Goal: Navigation & Orientation: Find specific page/section

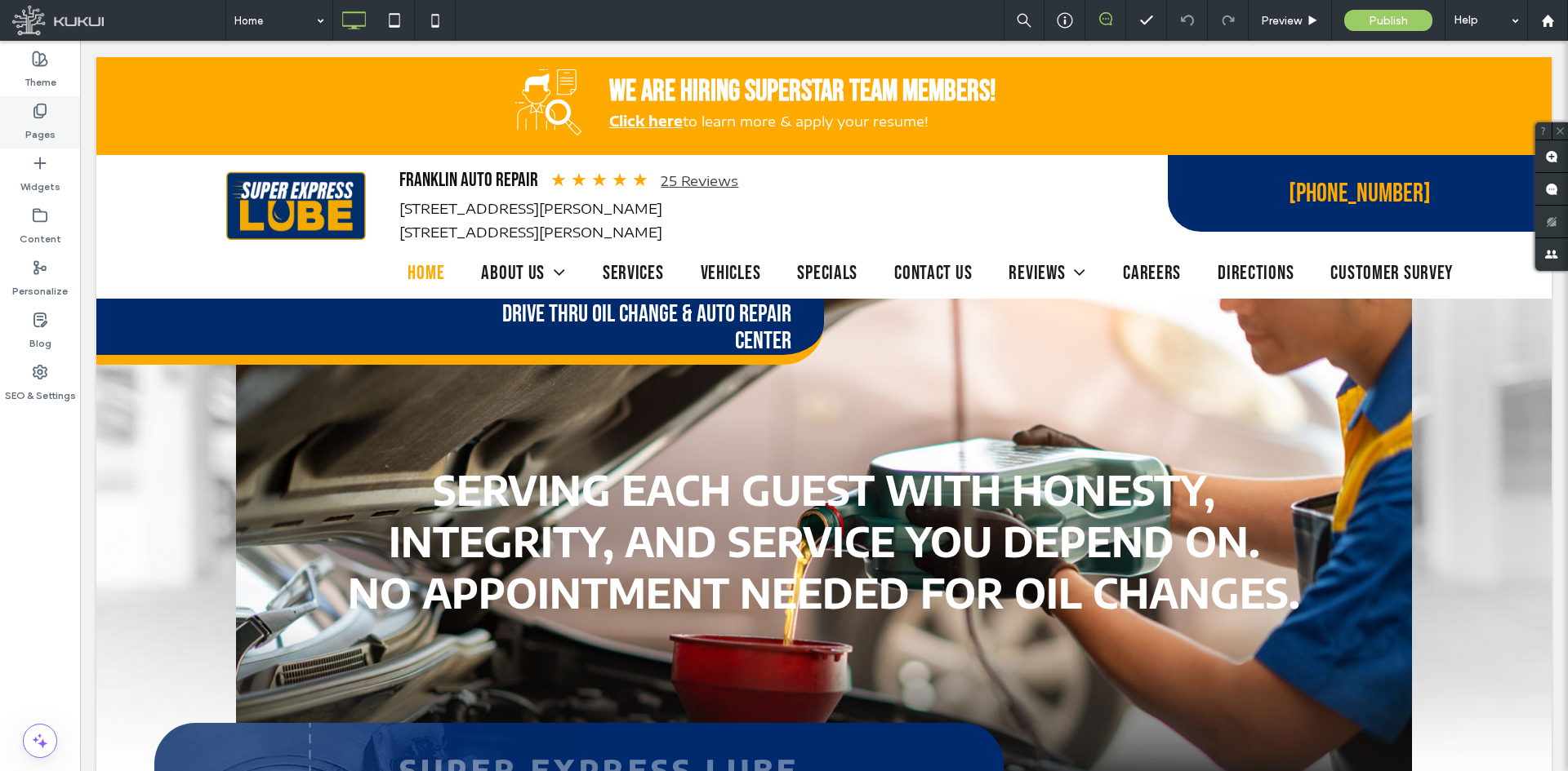
click at [54, 128] on div "Pages" at bounding box center [40, 122] width 80 height 52
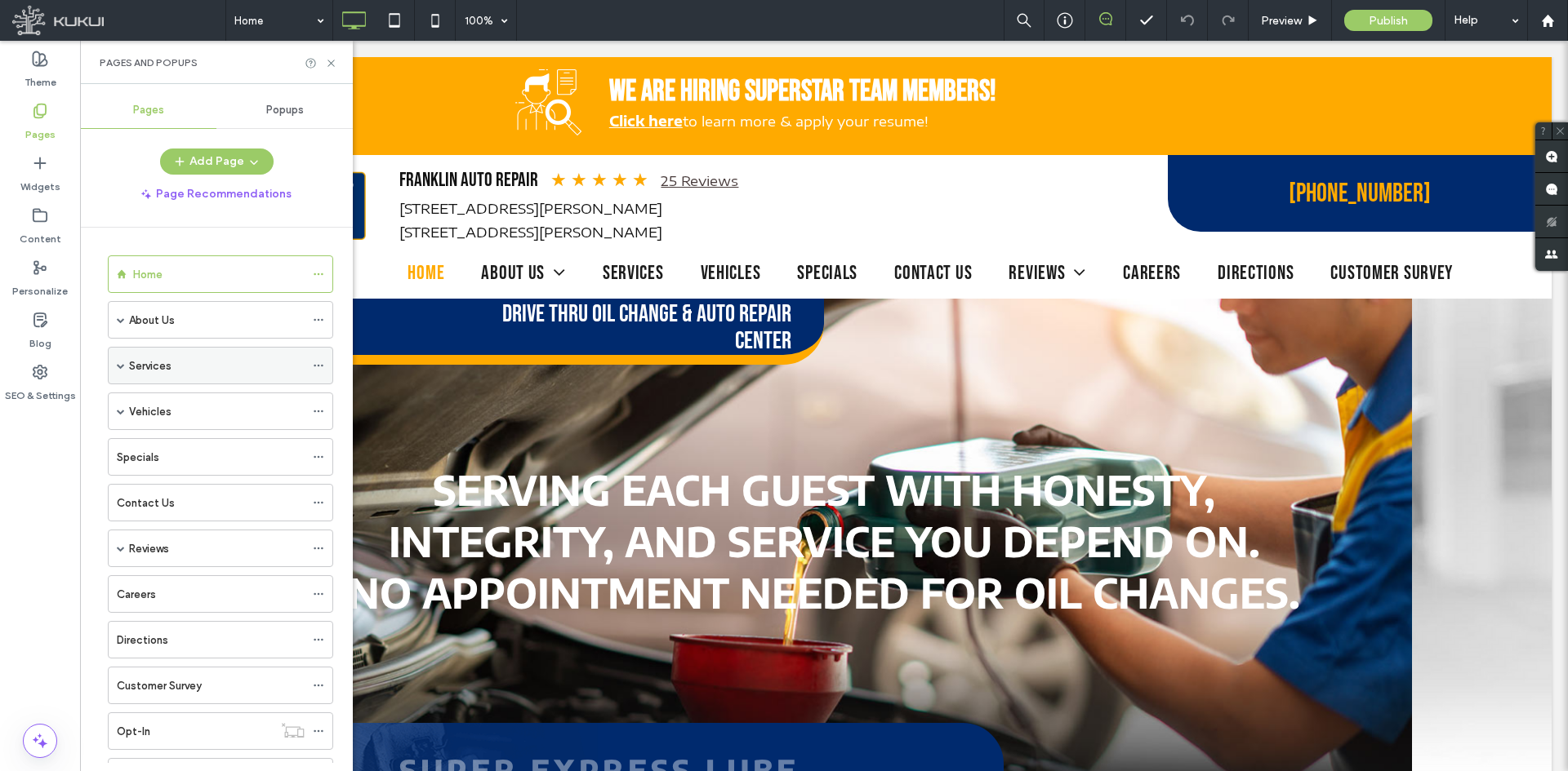
click at [317, 363] on icon at bounding box center [318, 366] width 12 height 12
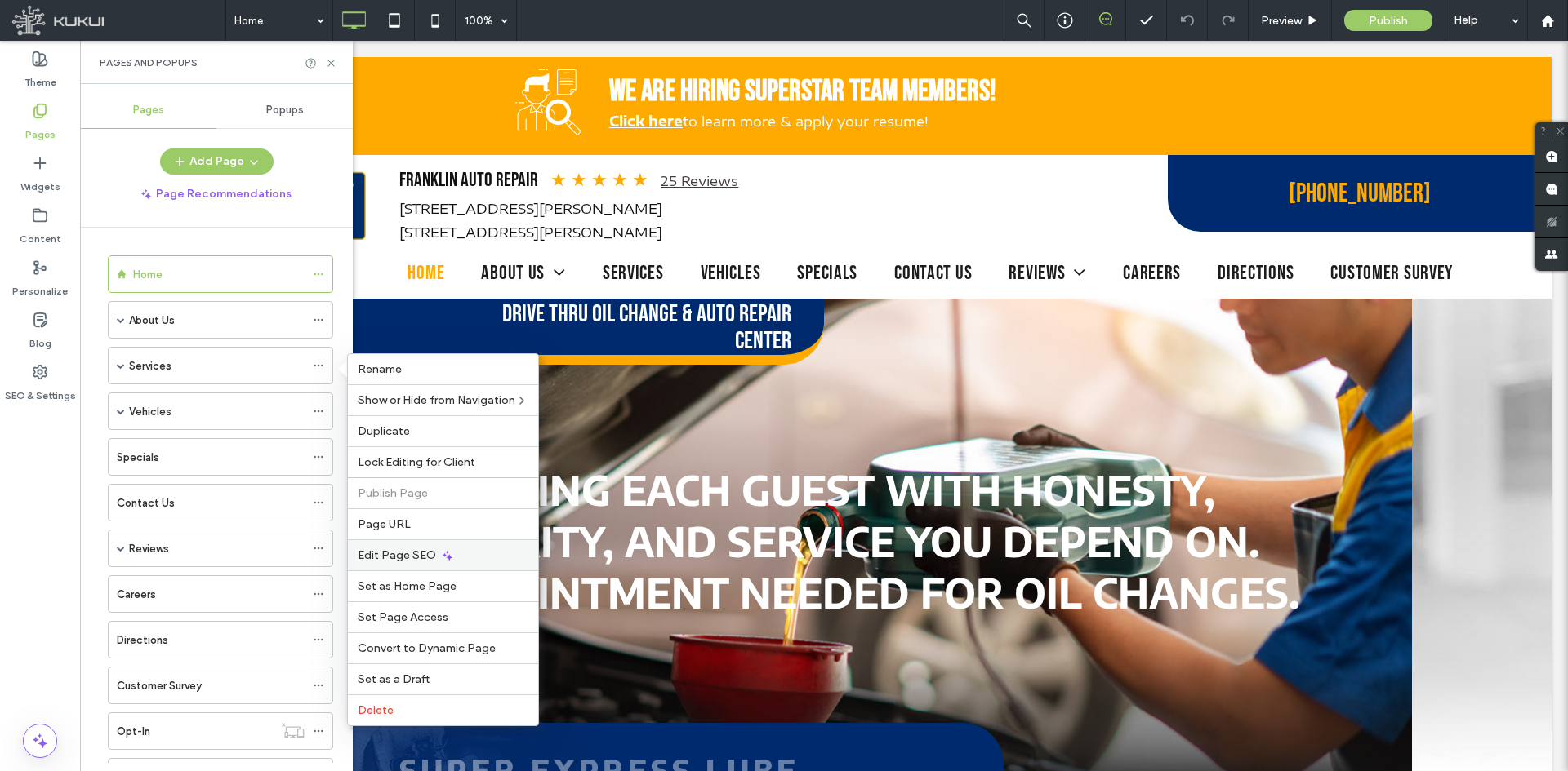
click at [415, 555] on span "Edit Page SEO" at bounding box center [397, 555] width 79 height 14
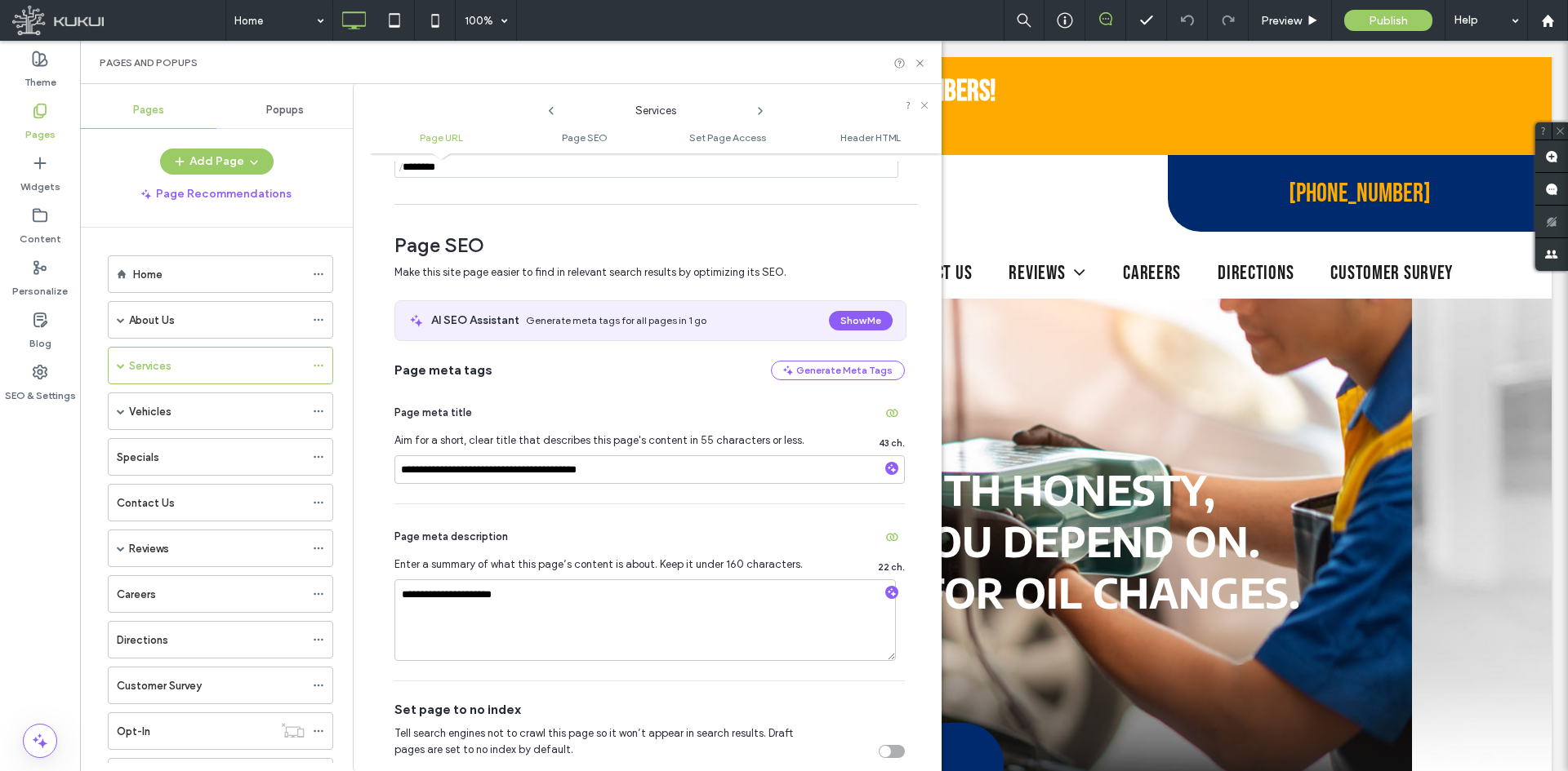
scroll to position [244, 0]
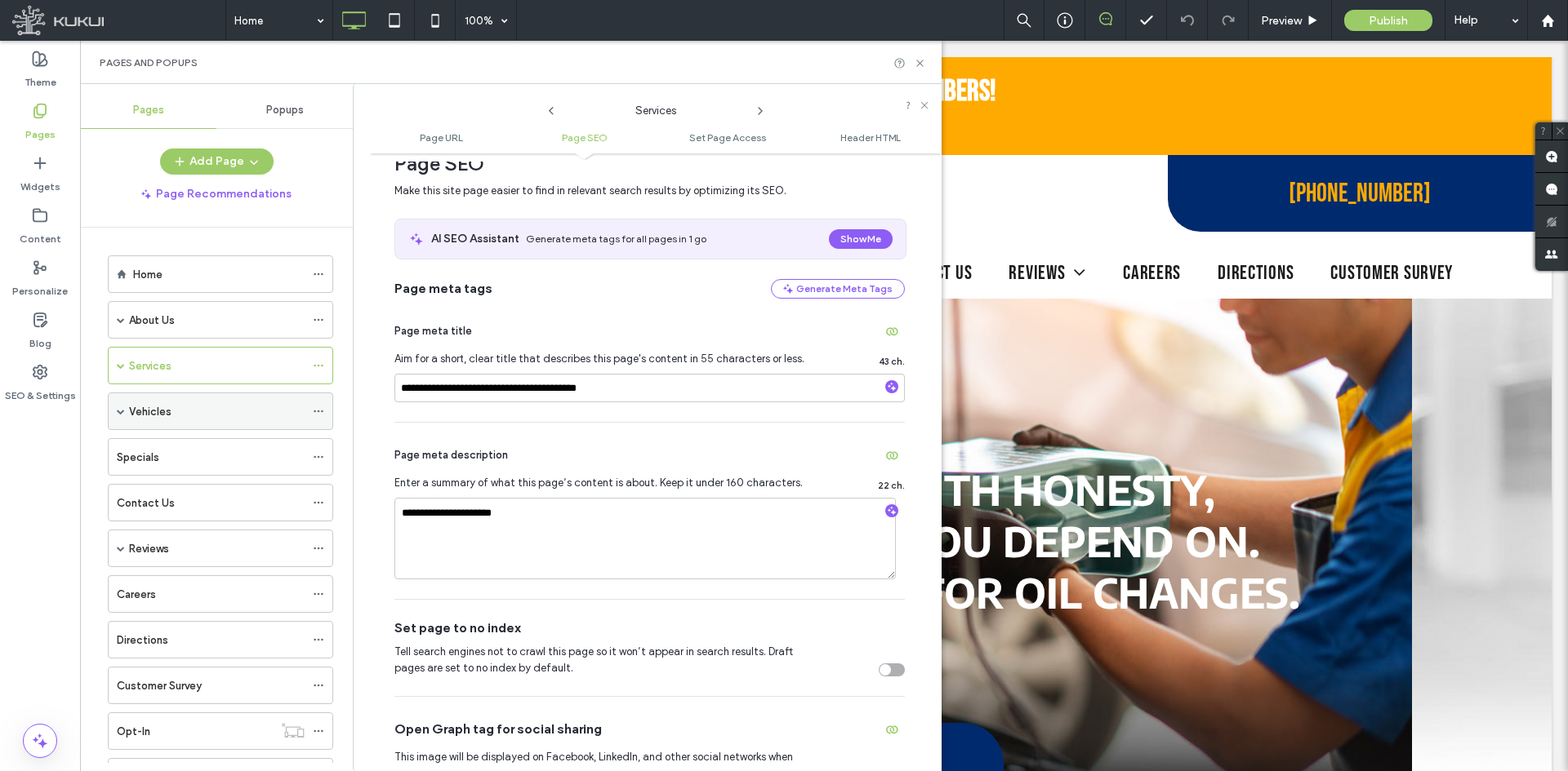
click at [318, 409] on icon at bounding box center [318, 412] width 12 height 12
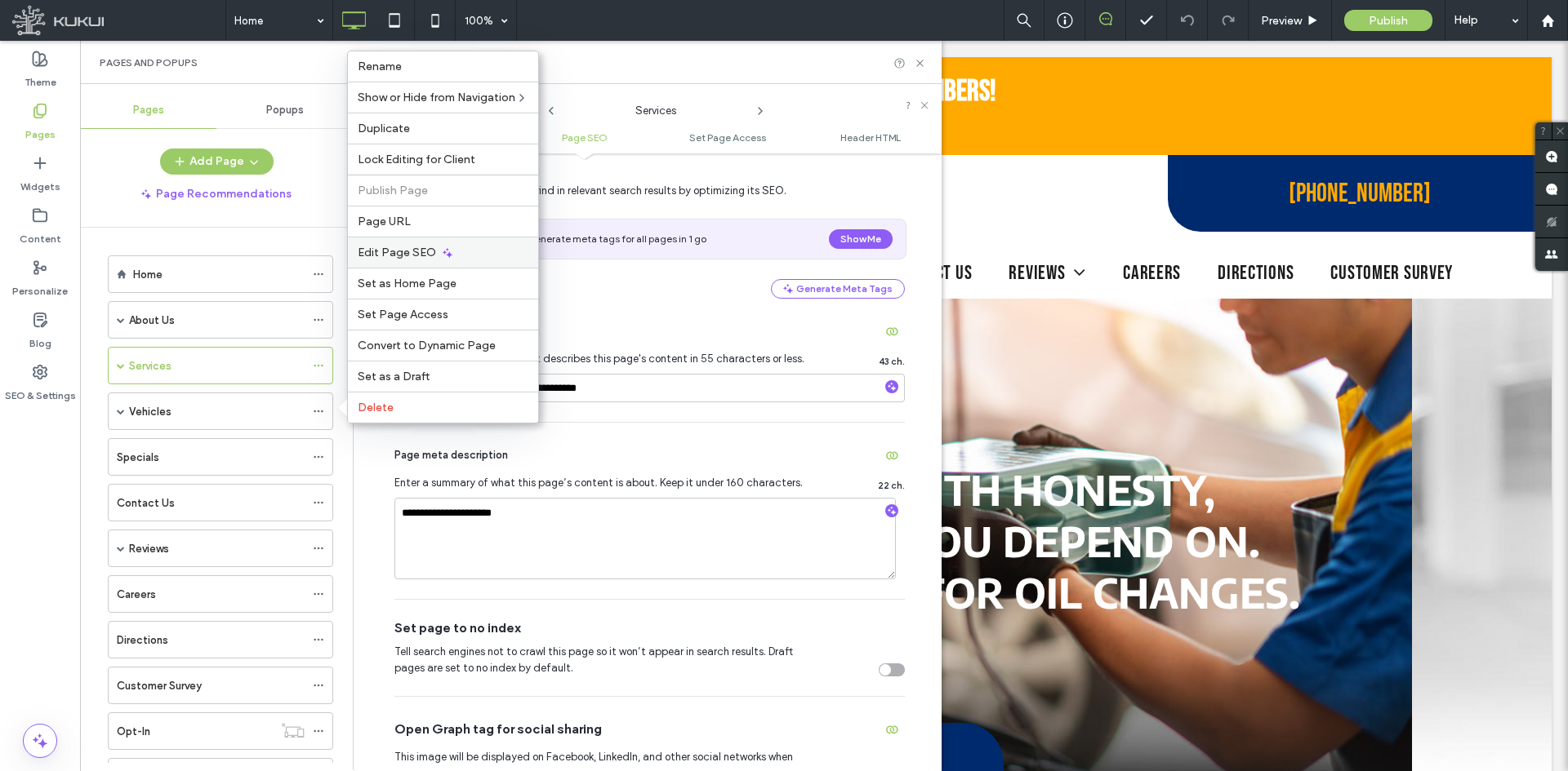
click at [451, 258] on icon at bounding box center [447, 253] width 13 height 13
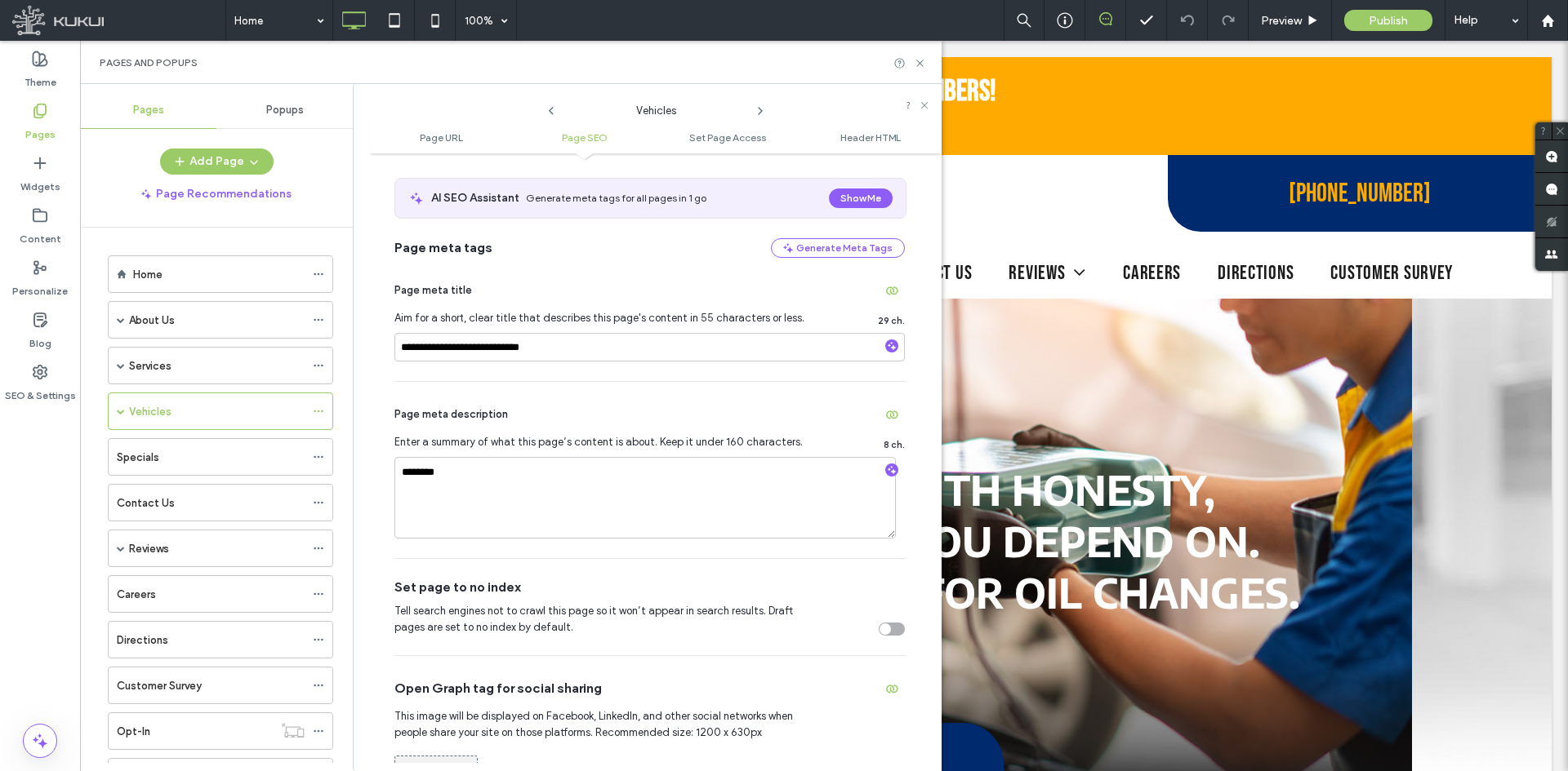
scroll to position [326, 0]
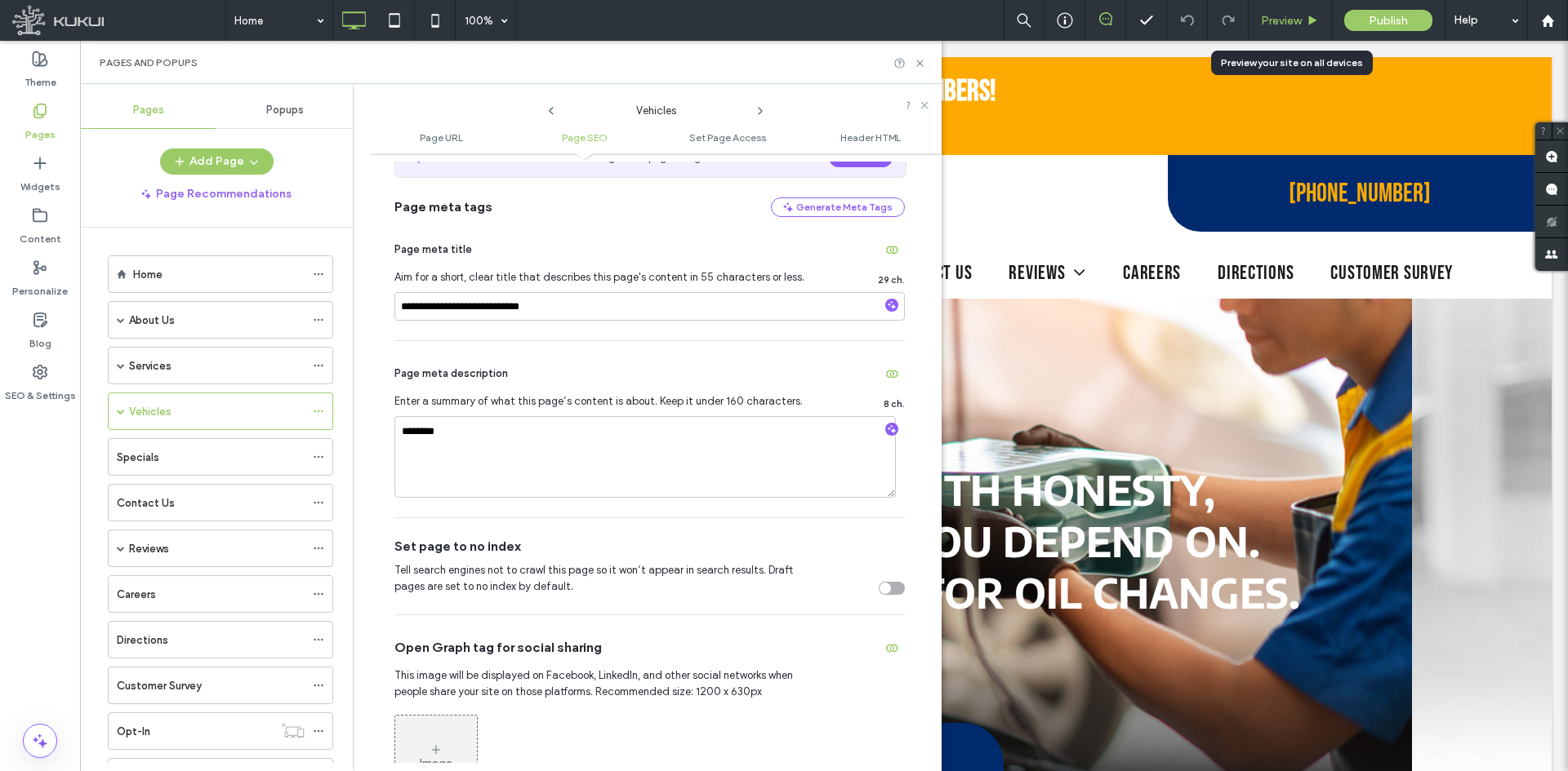
click at [1275, 26] on span "Preview" at bounding box center [1281, 21] width 41 height 14
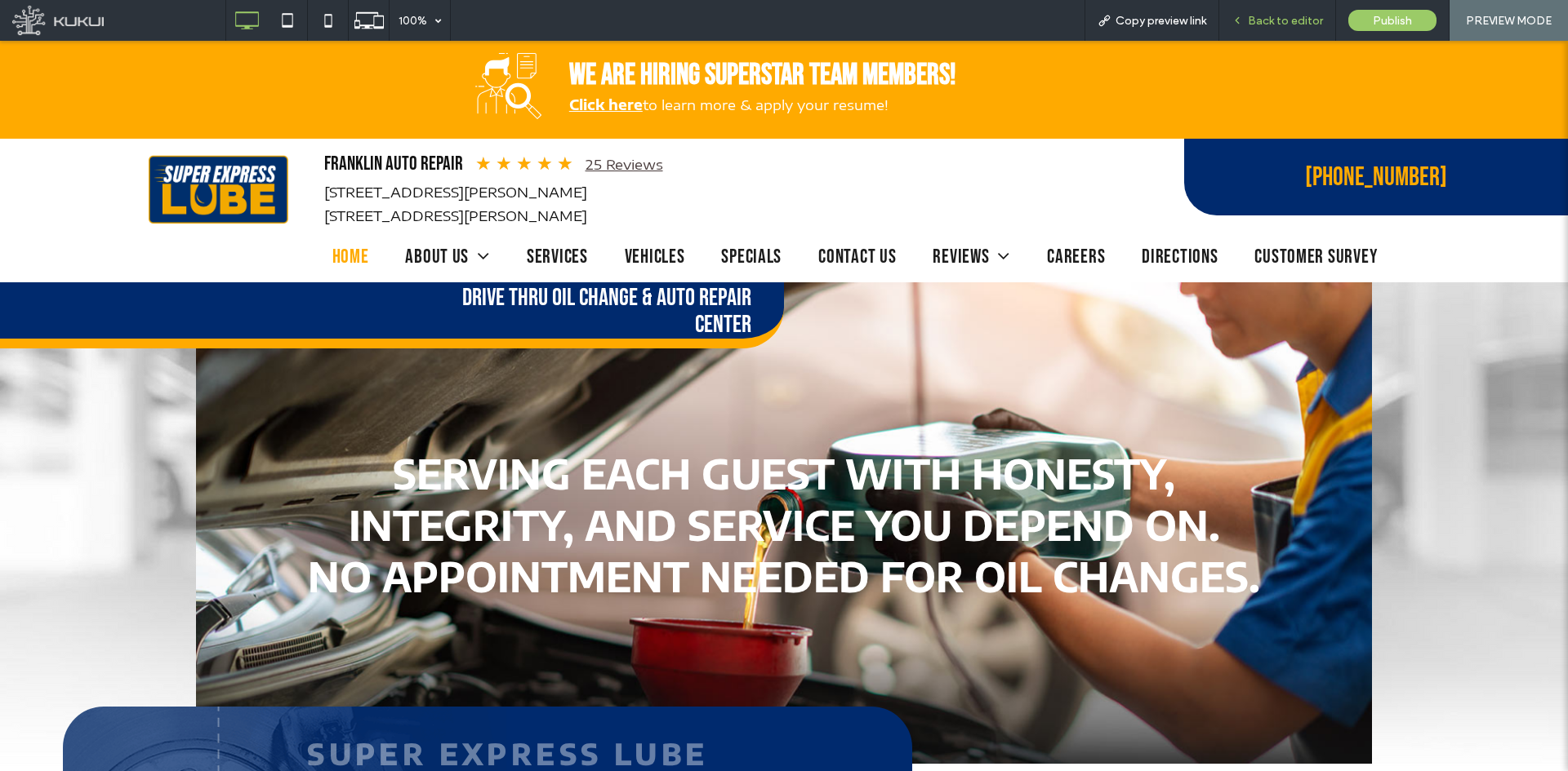
click at [1243, 15] on icon at bounding box center [1237, 21] width 12 height 12
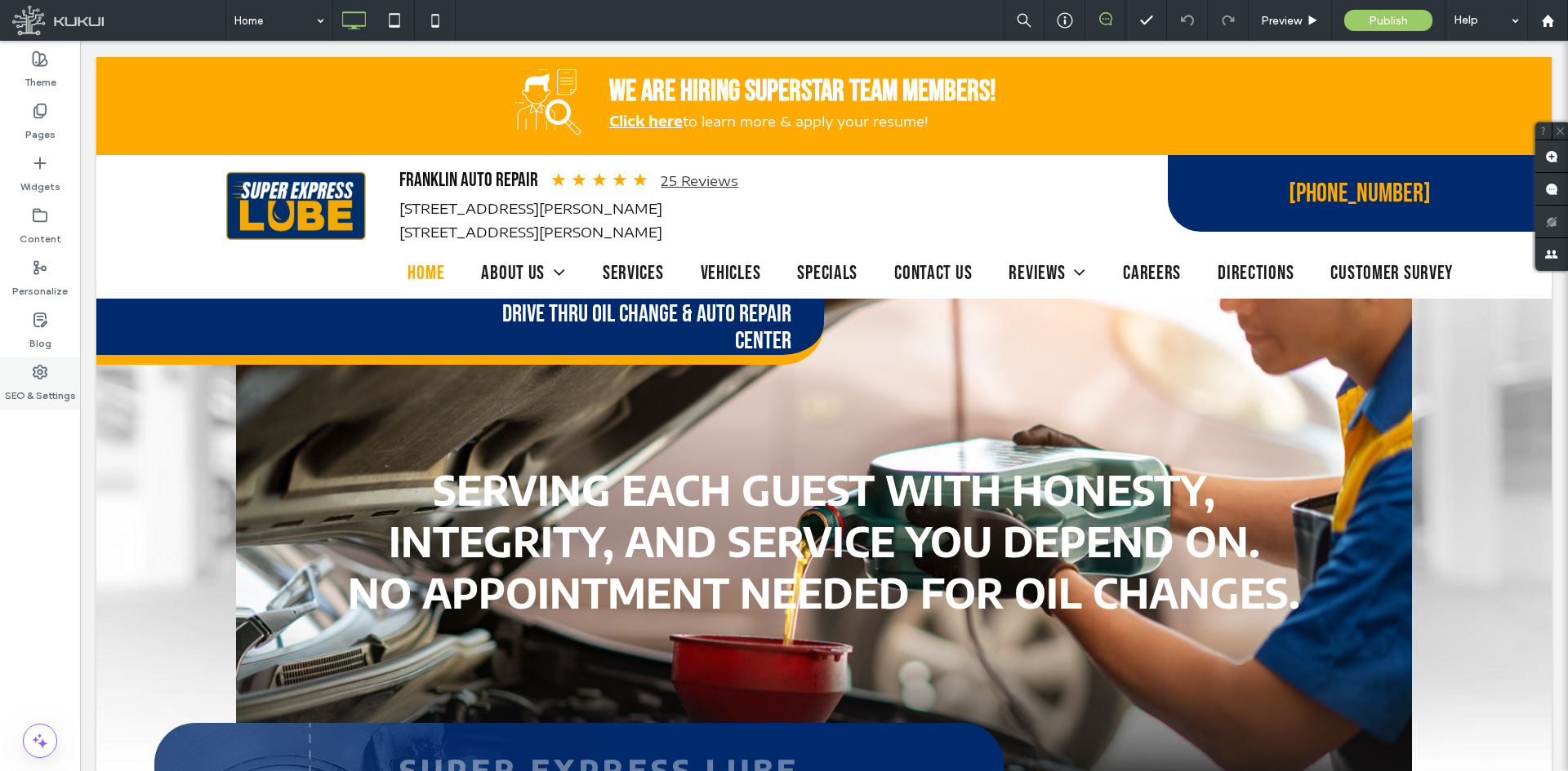
click at [38, 389] on label "SEO & Settings" at bounding box center [40, 391] width 71 height 23
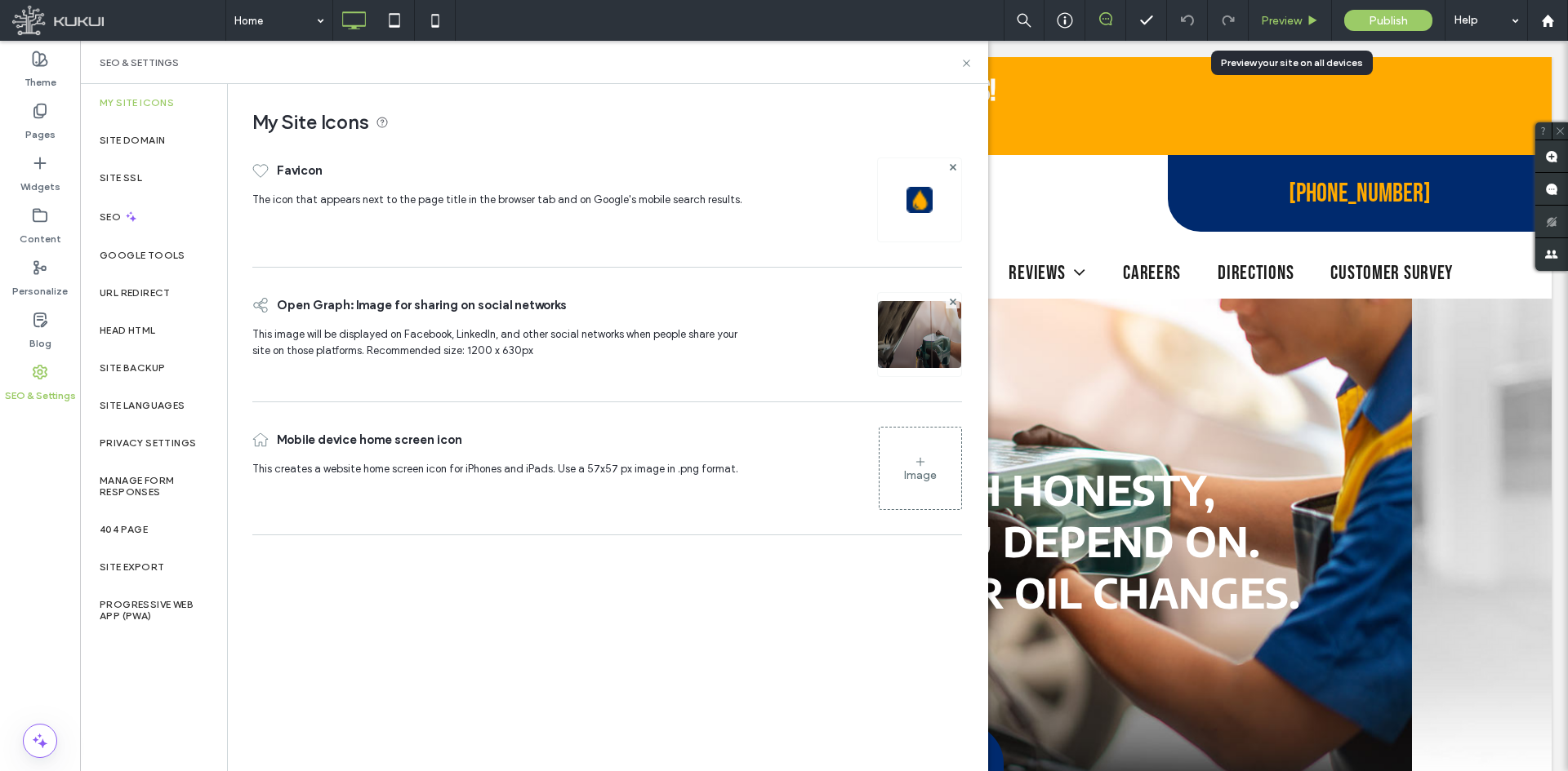
click at [1266, 2] on div "Preview" at bounding box center [1290, 20] width 83 height 41
click at [1277, 8] on div "Preview" at bounding box center [1290, 20] width 83 height 41
click at [1264, 18] on span "Preview" at bounding box center [1281, 21] width 41 height 14
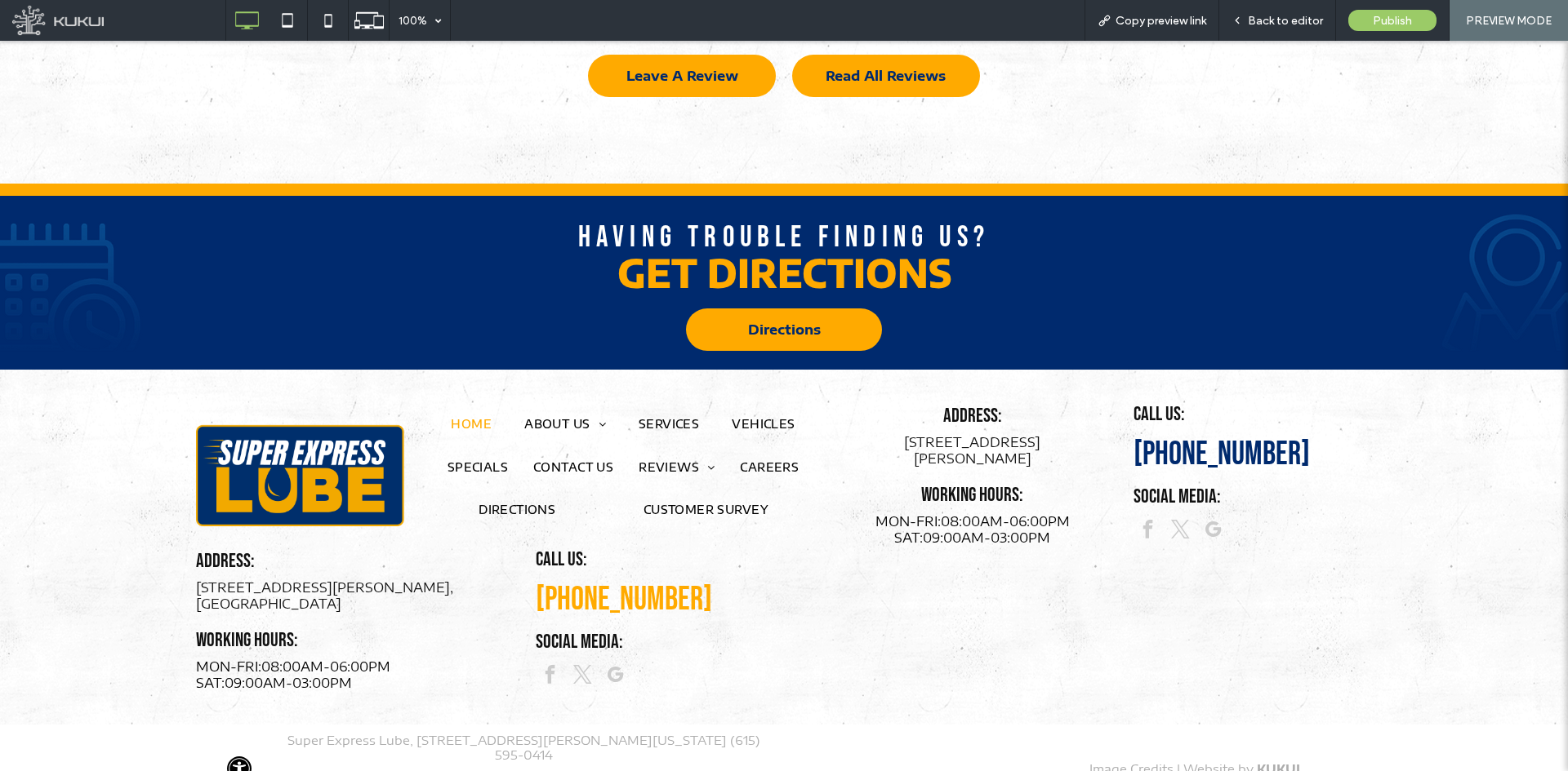
scroll to position [3792, 0]
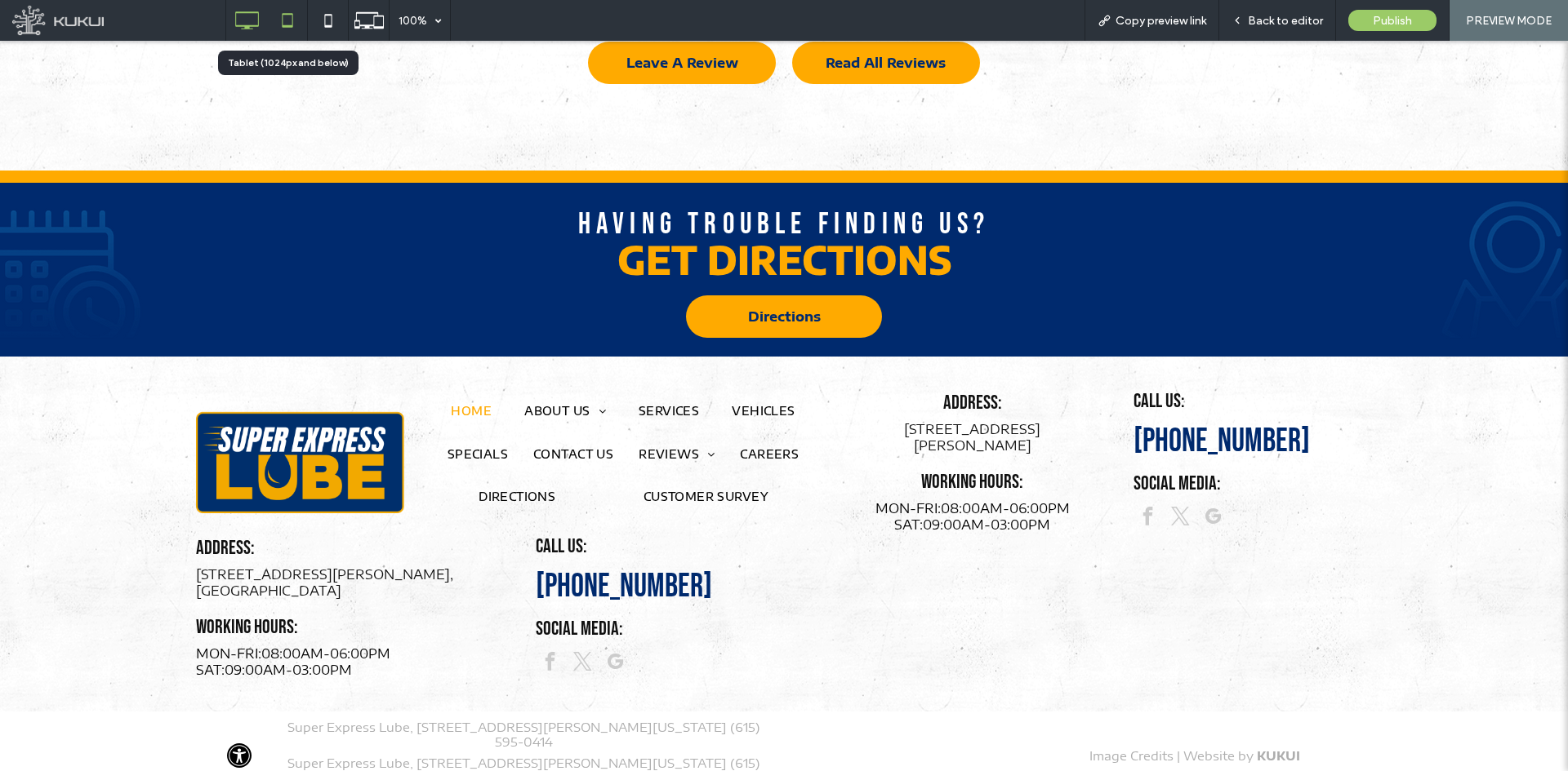
click at [290, 33] on icon at bounding box center [287, 20] width 33 height 33
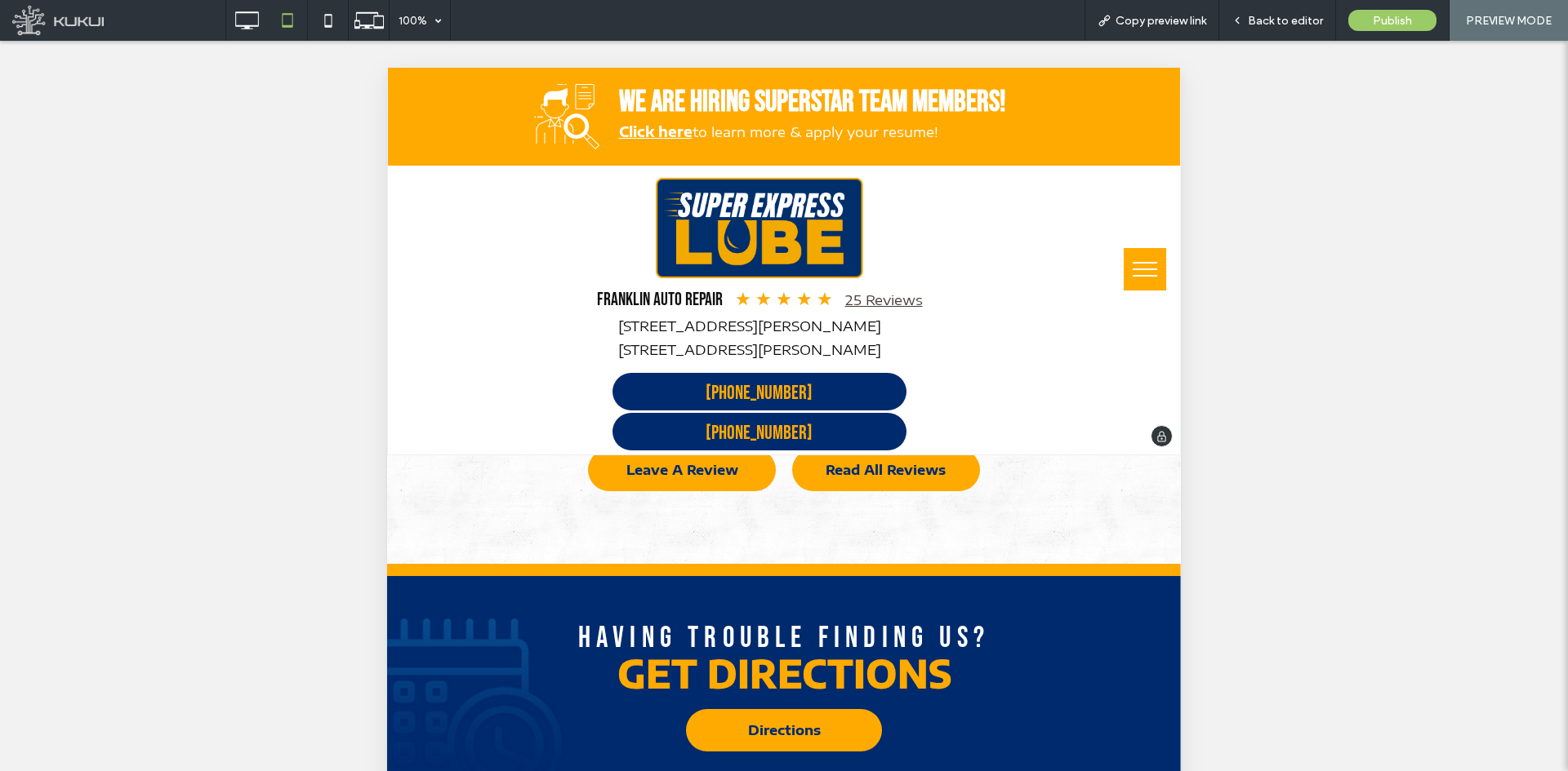
scroll to position [3602, 0]
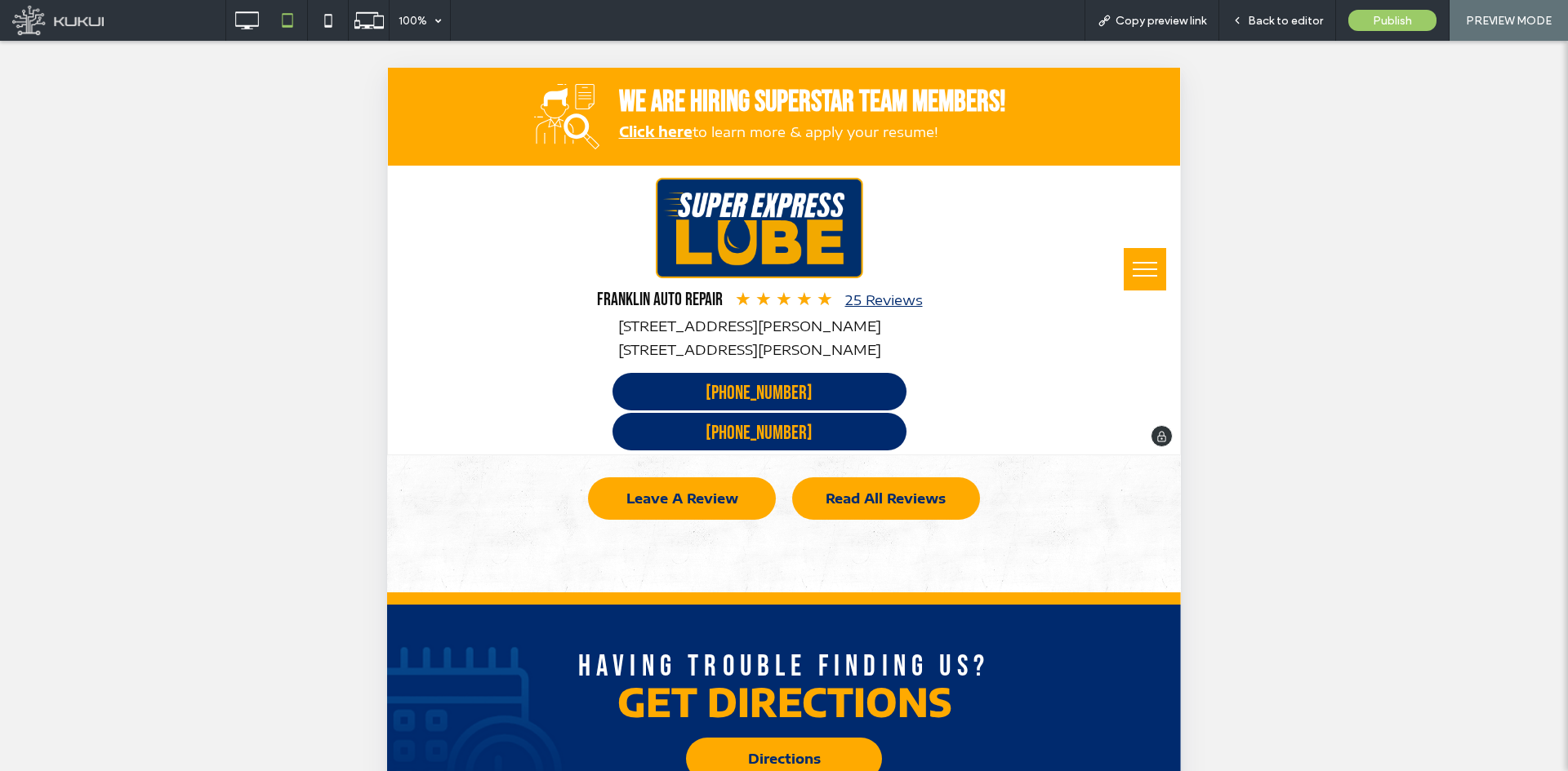
click at [895, 301] on link "25 Reviews" at bounding box center [884, 299] width 78 height 18
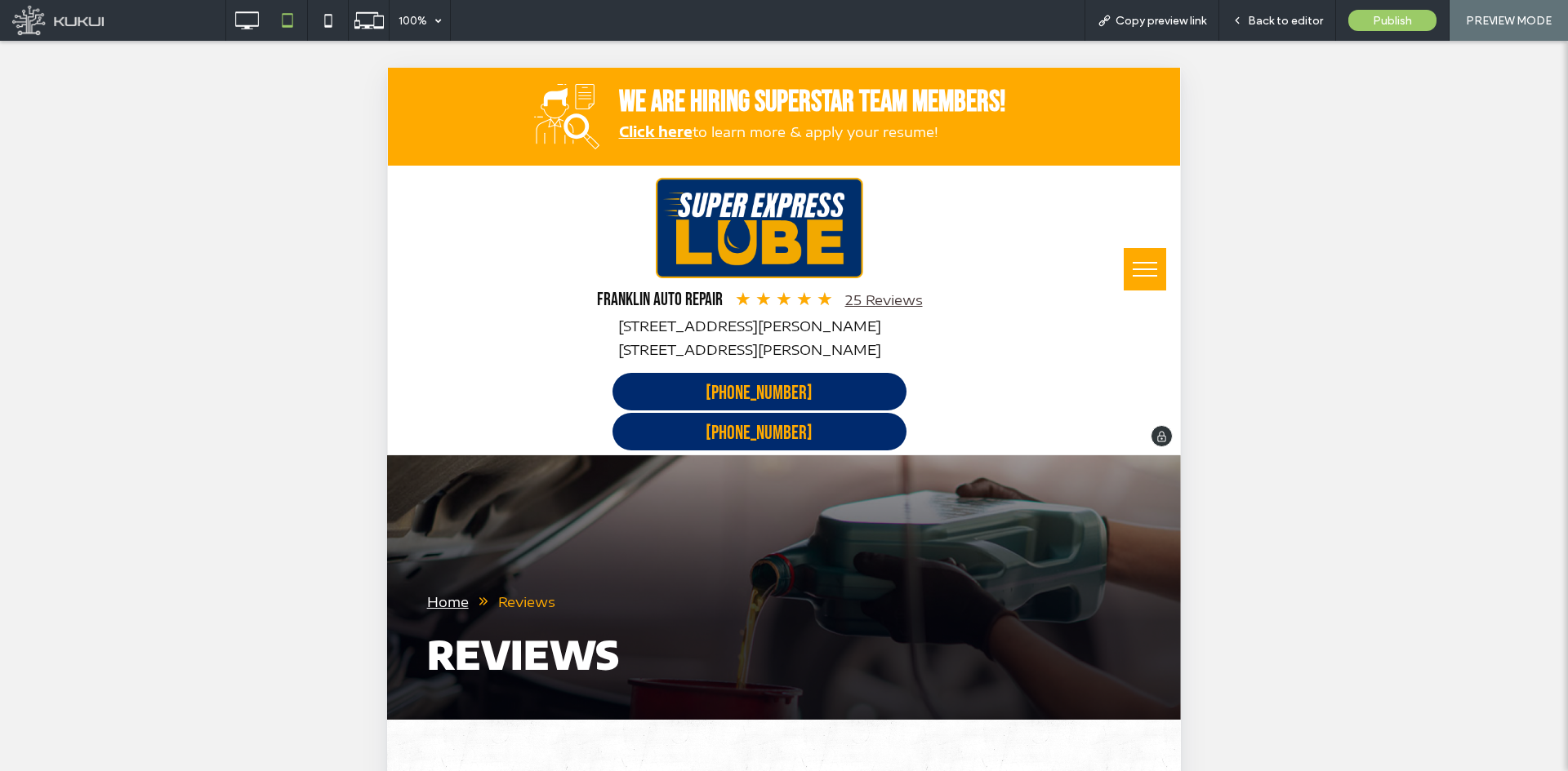
click at [700, 214] on img at bounding box center [760, 228] width 208 height 101
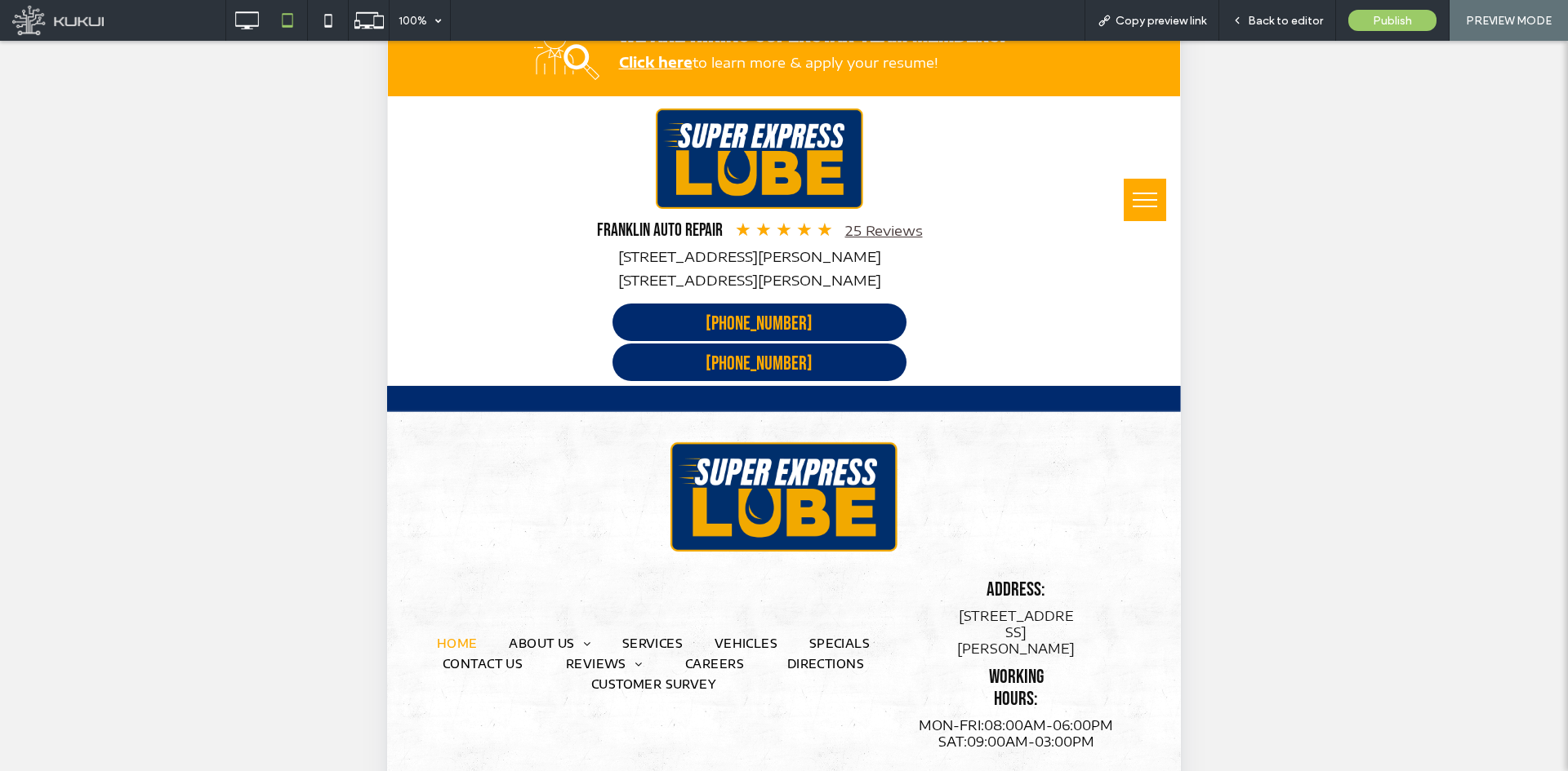
scroll to position [163, 0]
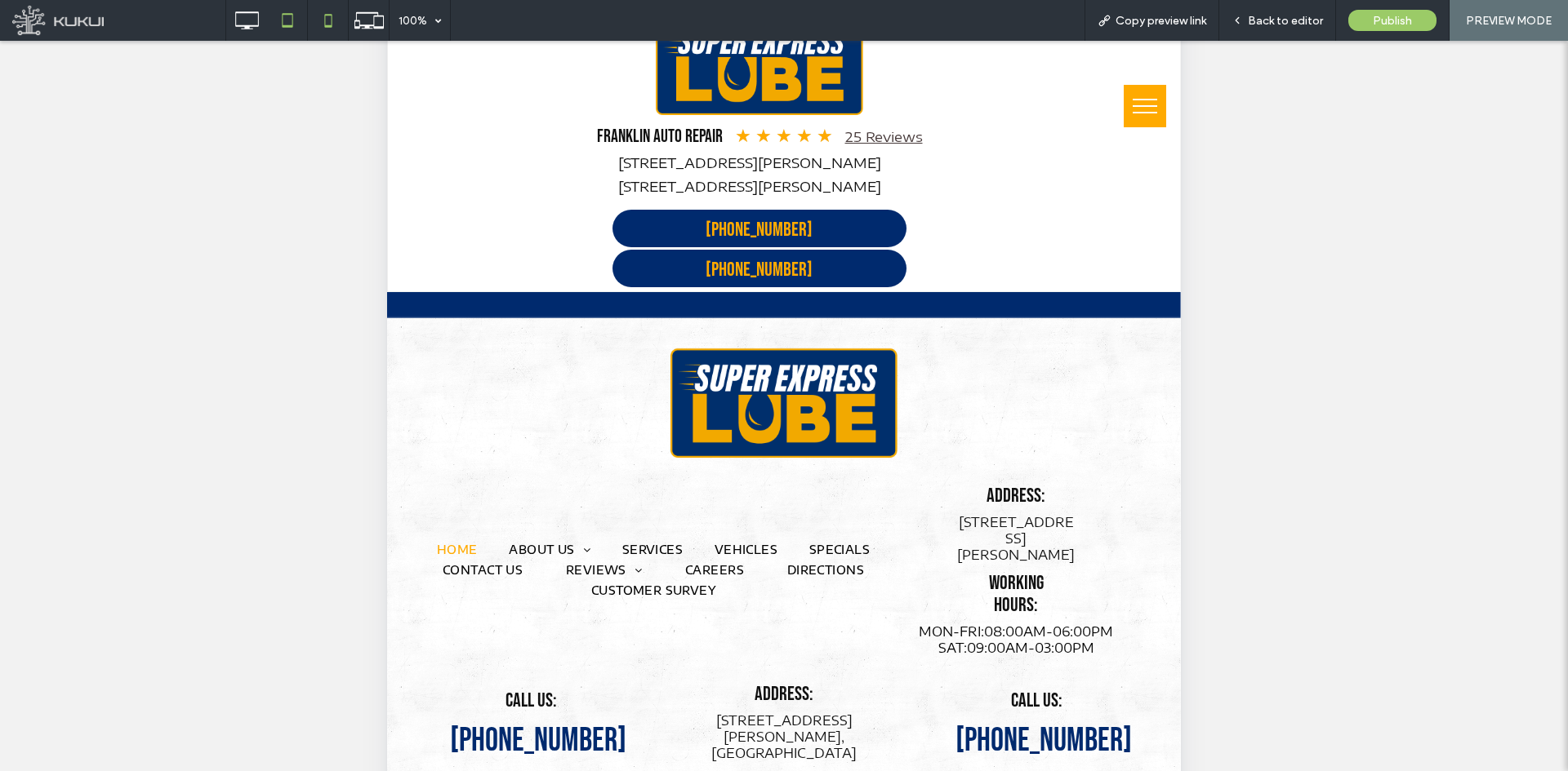
click at [329, 28] on icon at bounding box center [328, 20] width 33 height 33
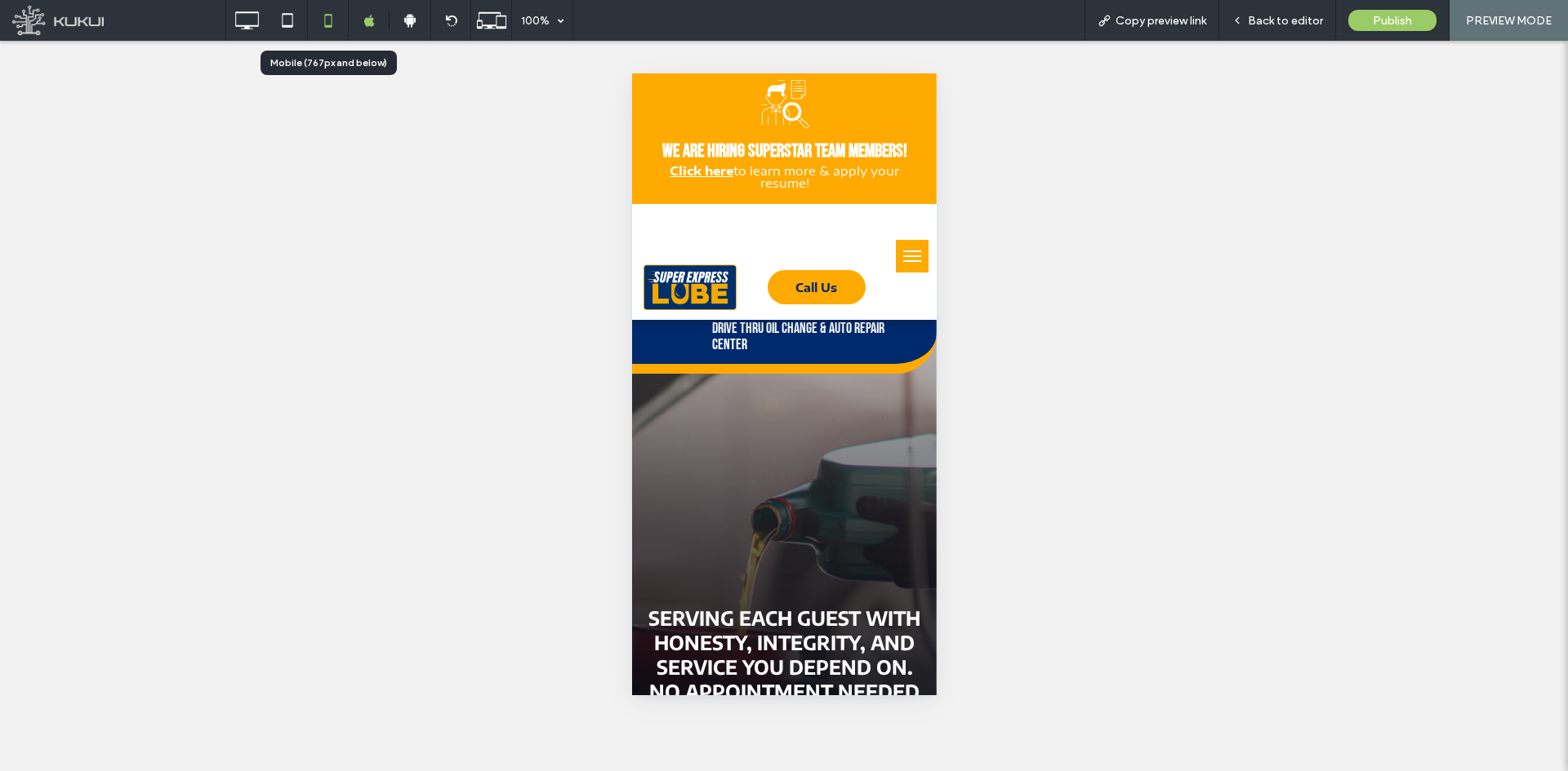
scroll to position [0, 0]
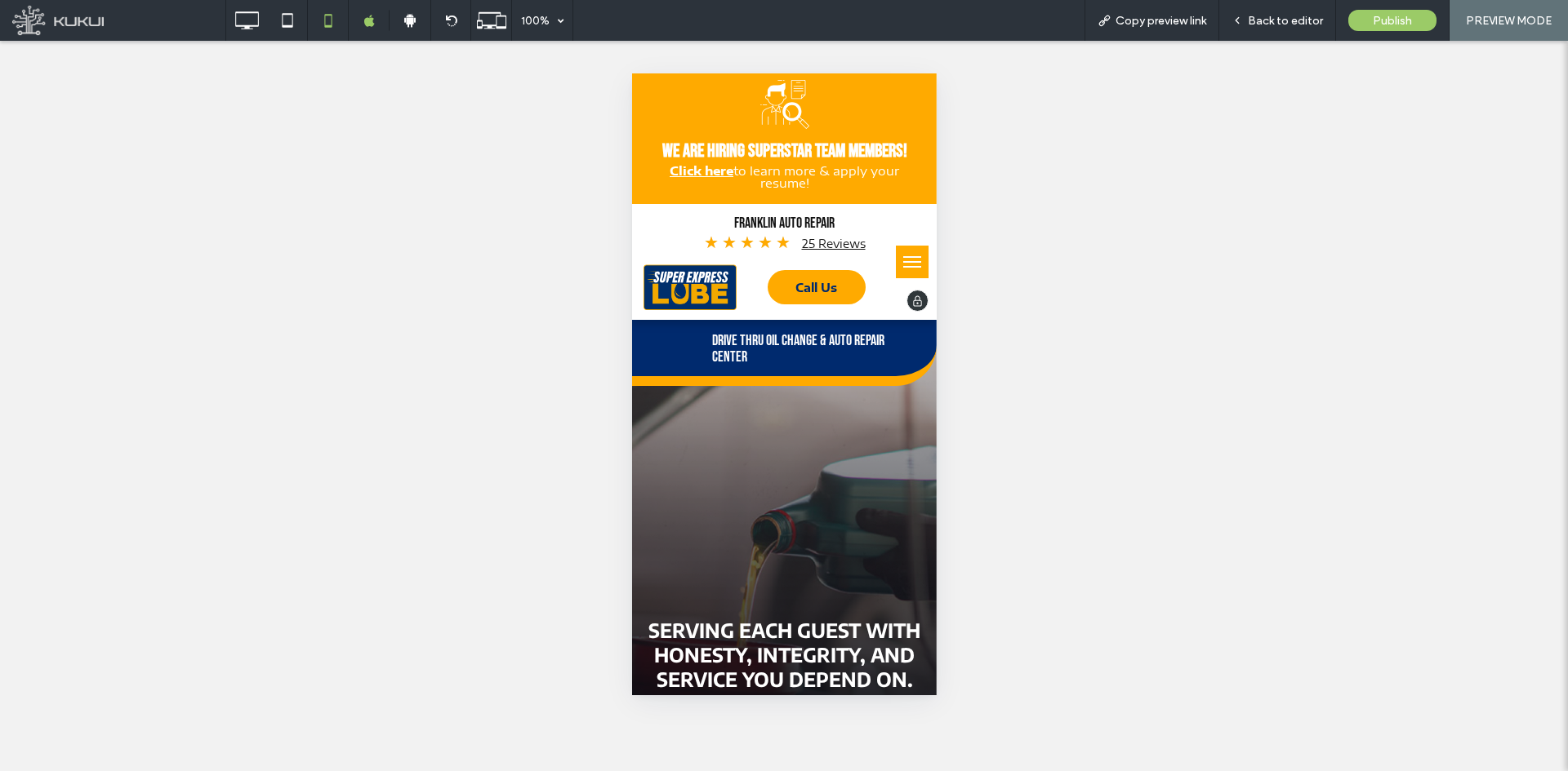
click at [810, 239] on div "Franklin Auto Repair ★ ★ ★ ★ ★ 25 Reviews" at bounding box center [784, 233] width 242 height 38
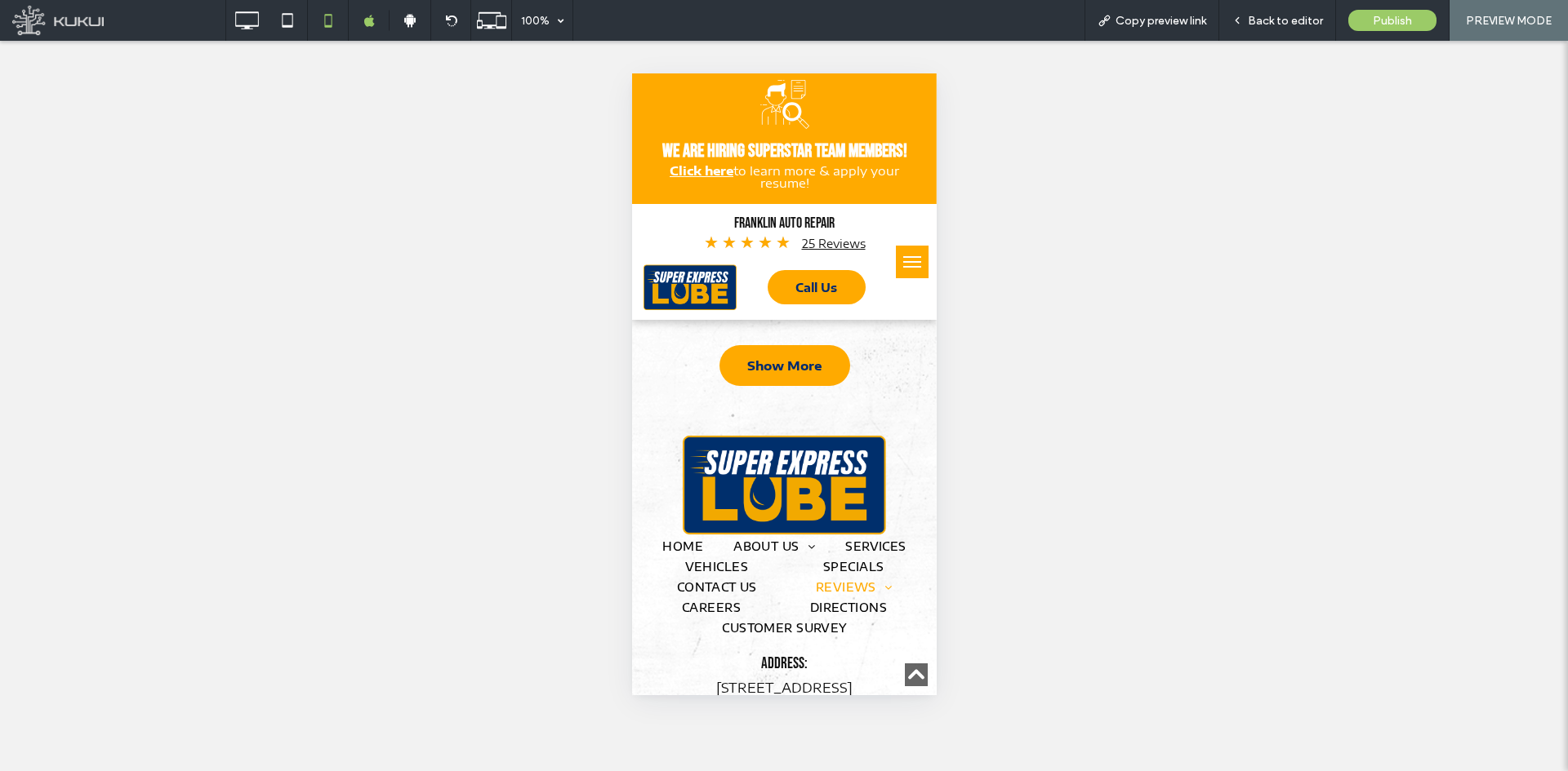
scroll to position [3569, 0]
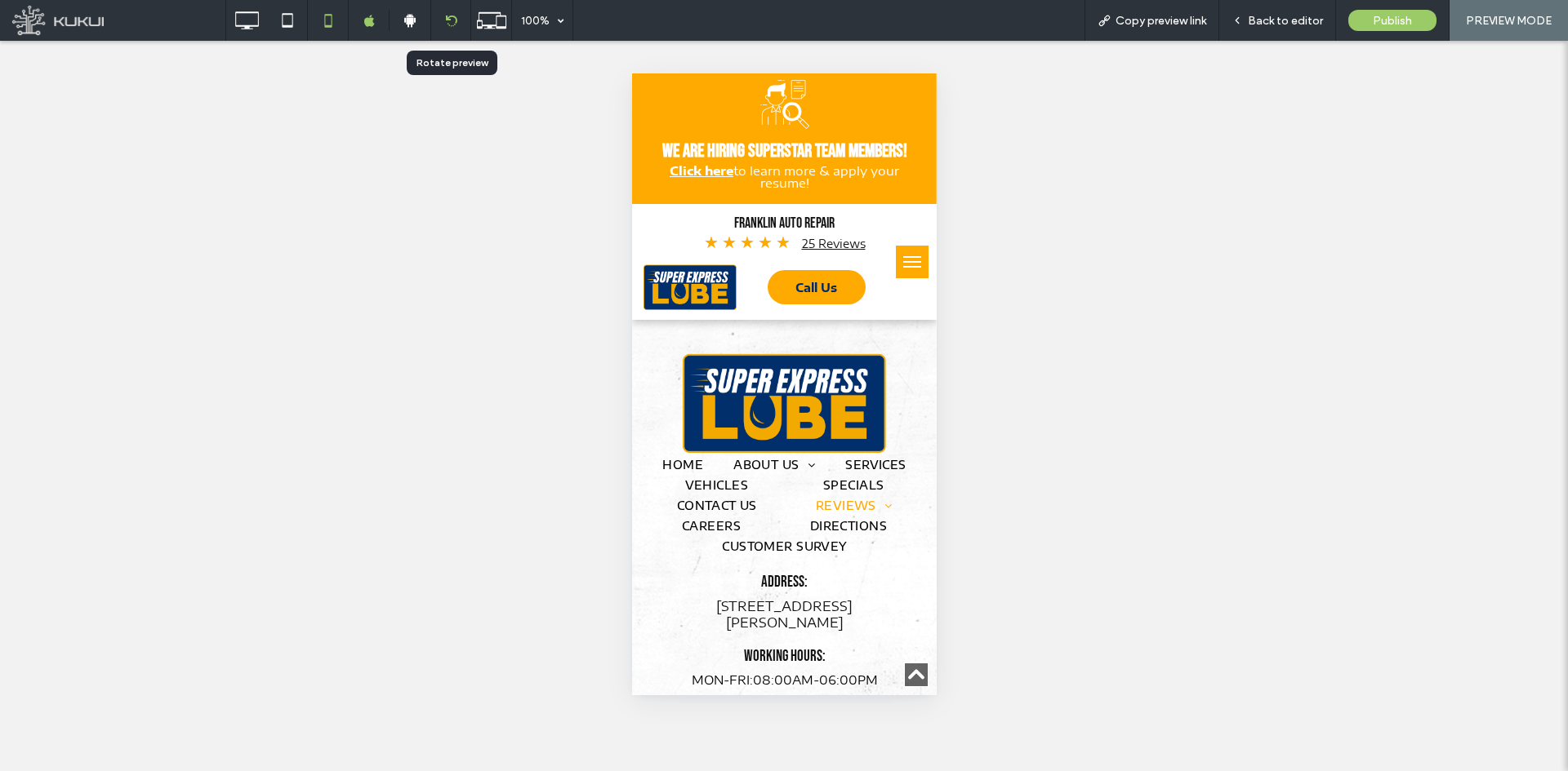
click at [454, 32] on div at bounding box center [451, 20] width 41 height 41
click at [445, 23] on icon at bounding box center [451, 21] width 13 height 13
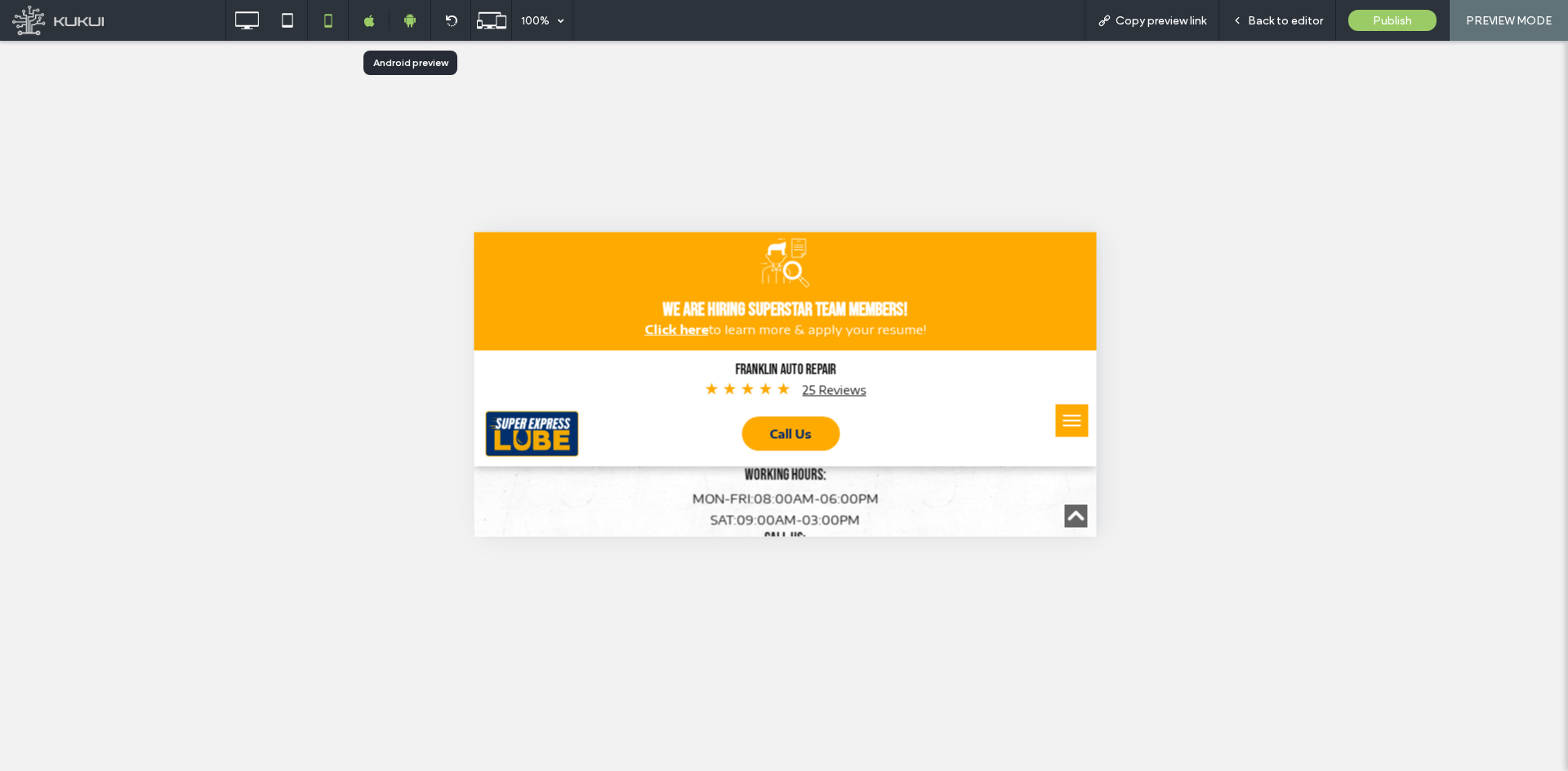
click at [420, 24] on div at bounding box center [410, 21] width 41 height 15
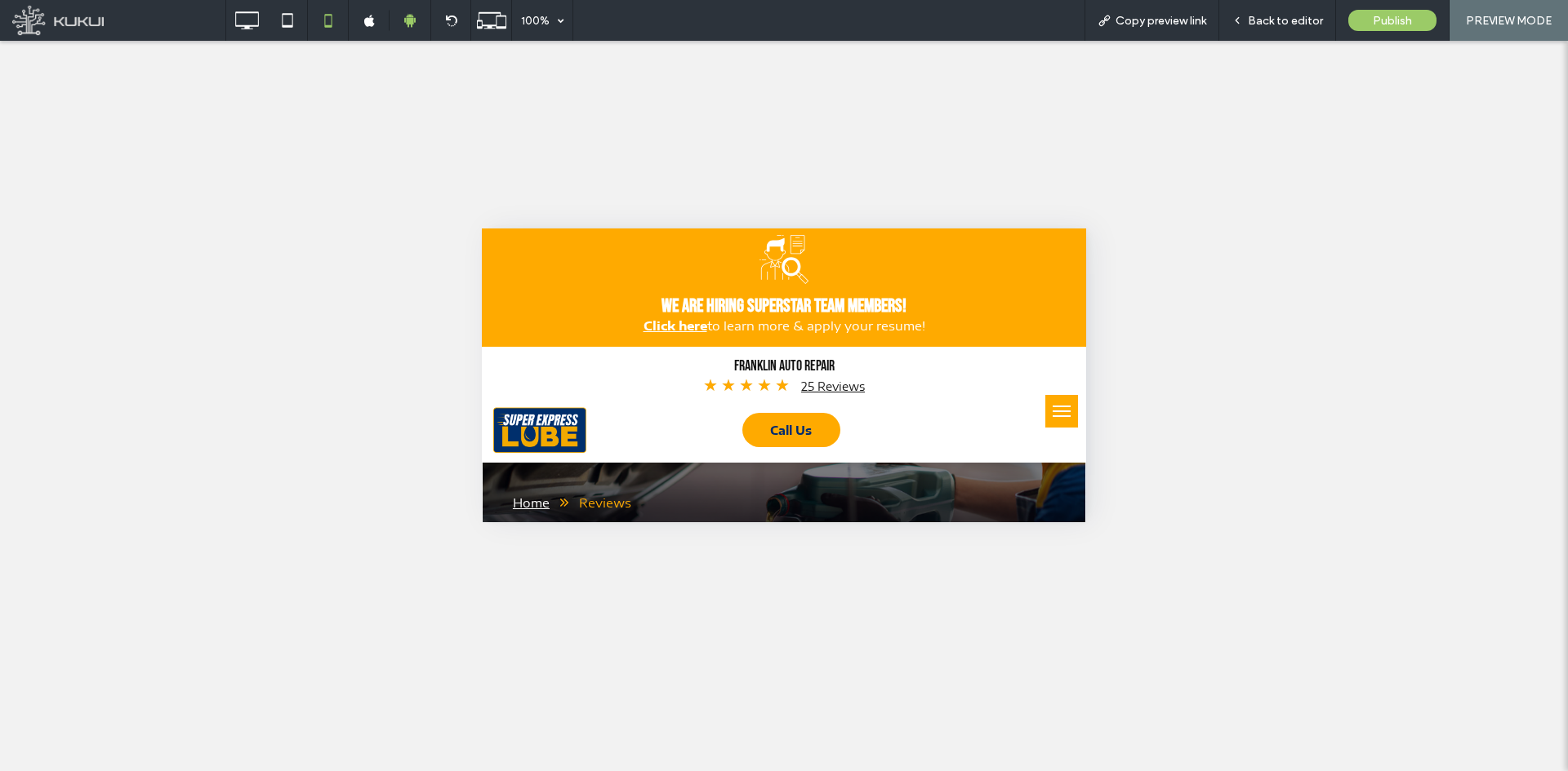
scroll to position [0, 0]
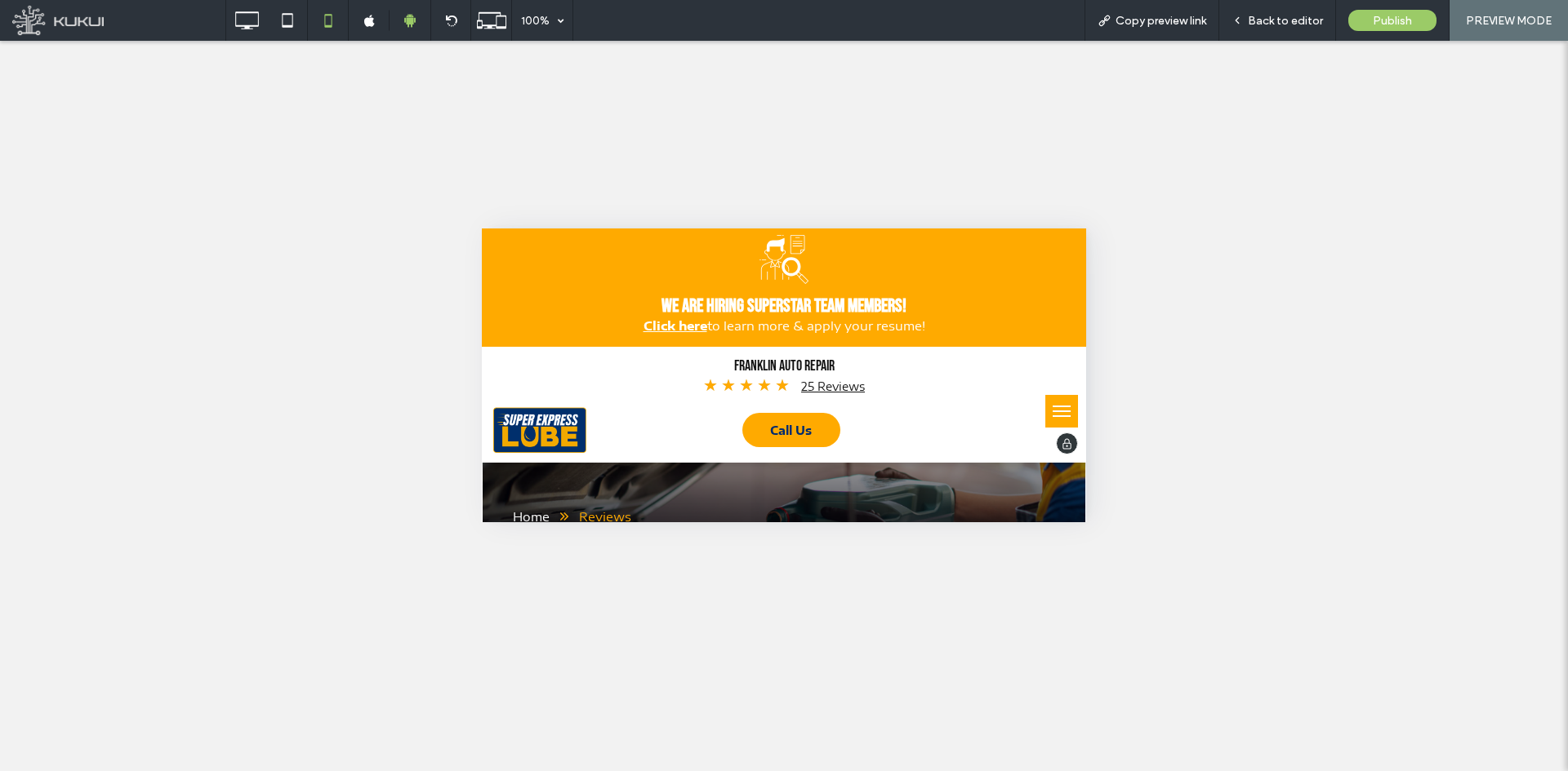
click at [528, 424] on img at bounding box center [539, 430] width 93 height 46
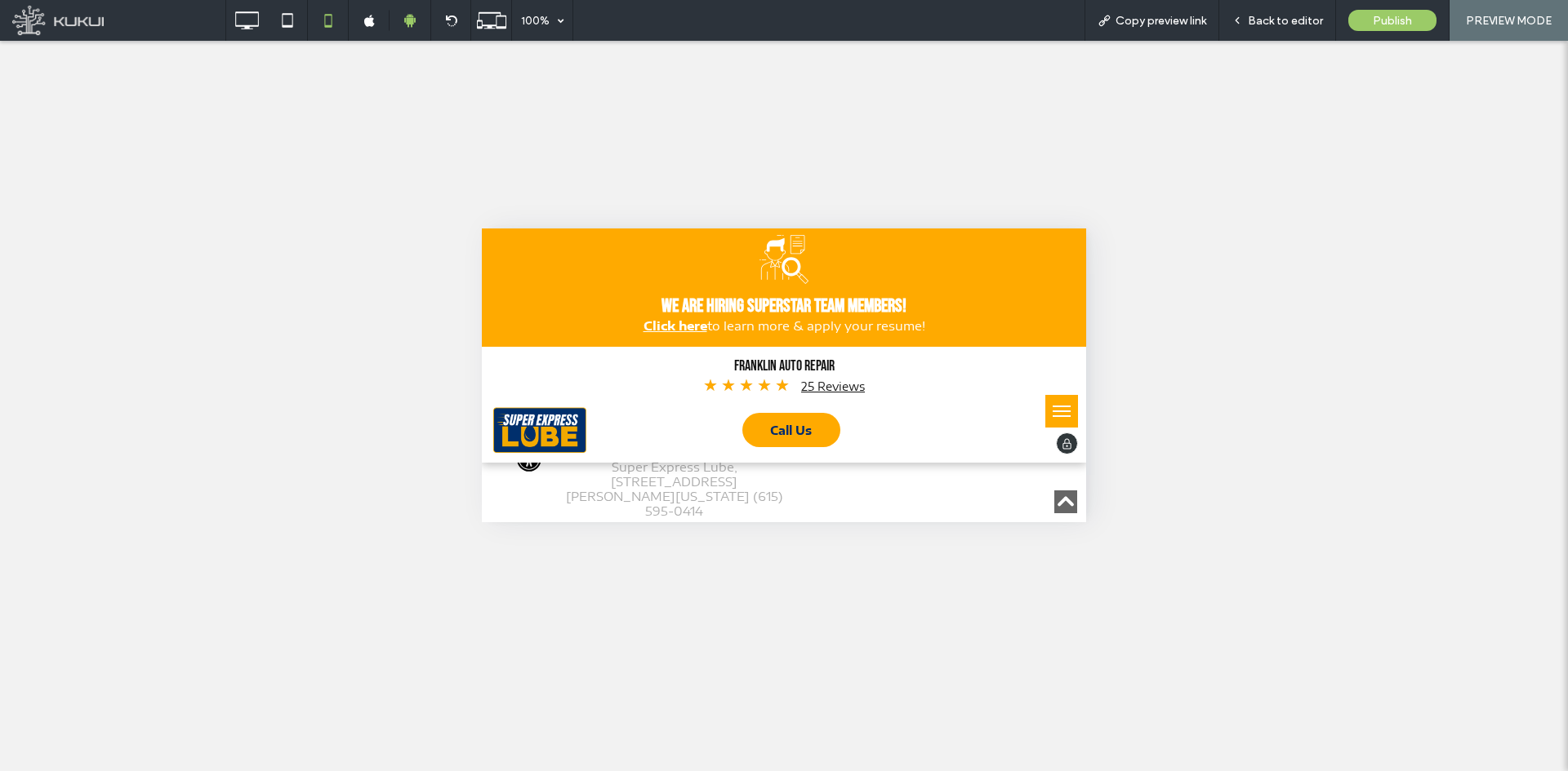
scroll to position [4338, 0]
click at [445, 22] on icon at bounding box center [451, 21] width 13 height 13
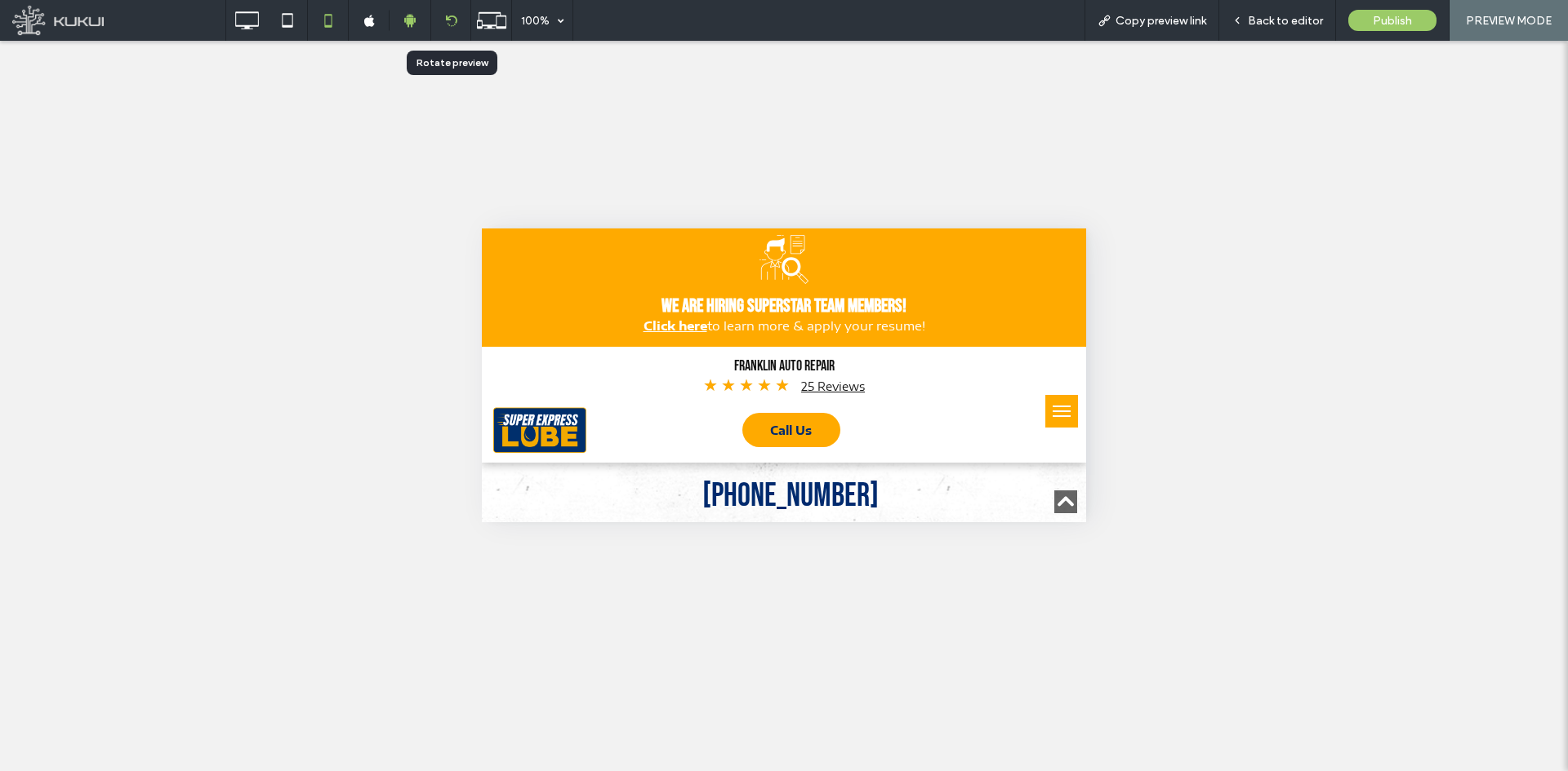
scroll to position [4382, 0]
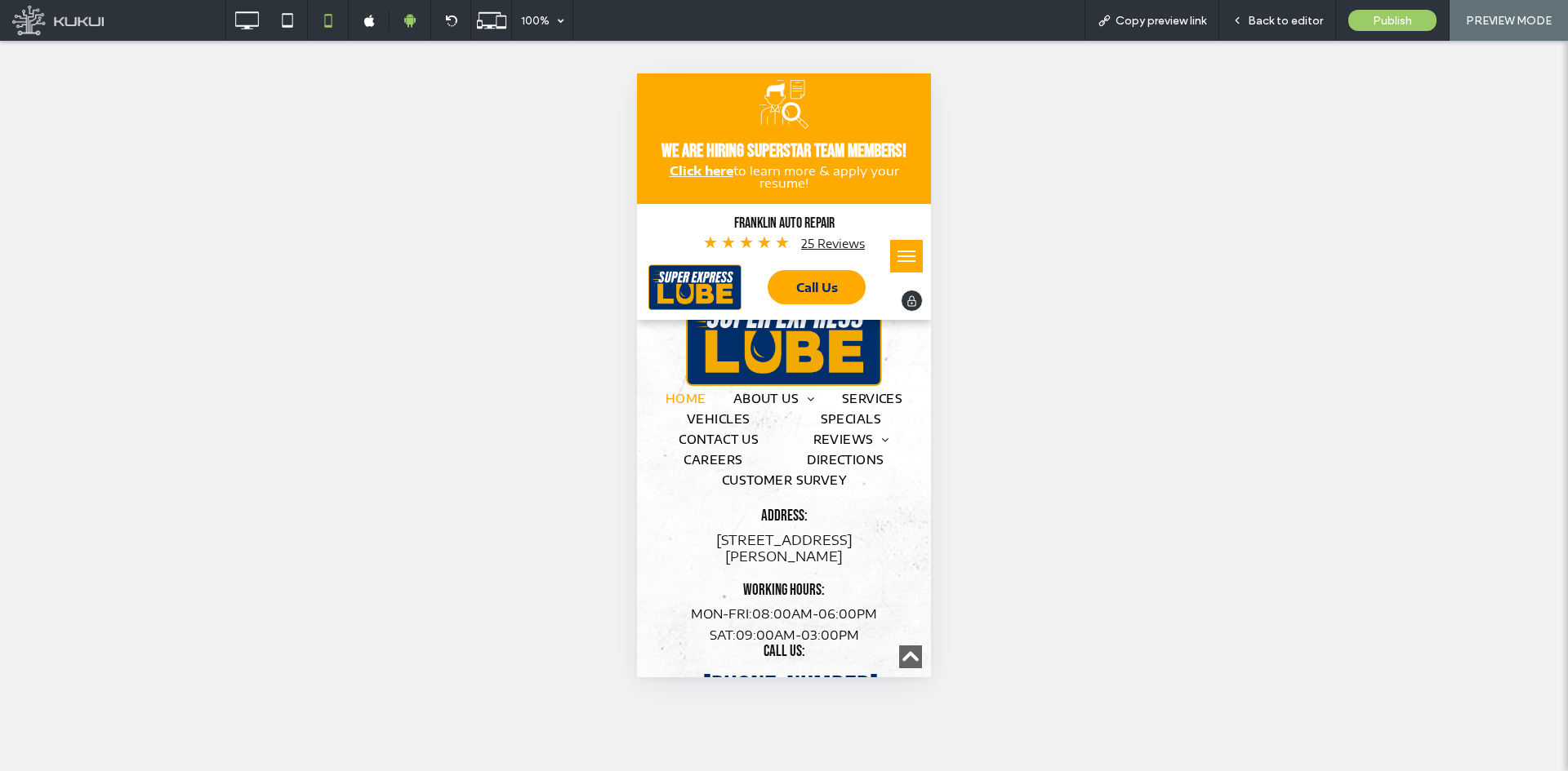
click at [677, 293] on img at bounding box center [694, 287] width 93 height 46
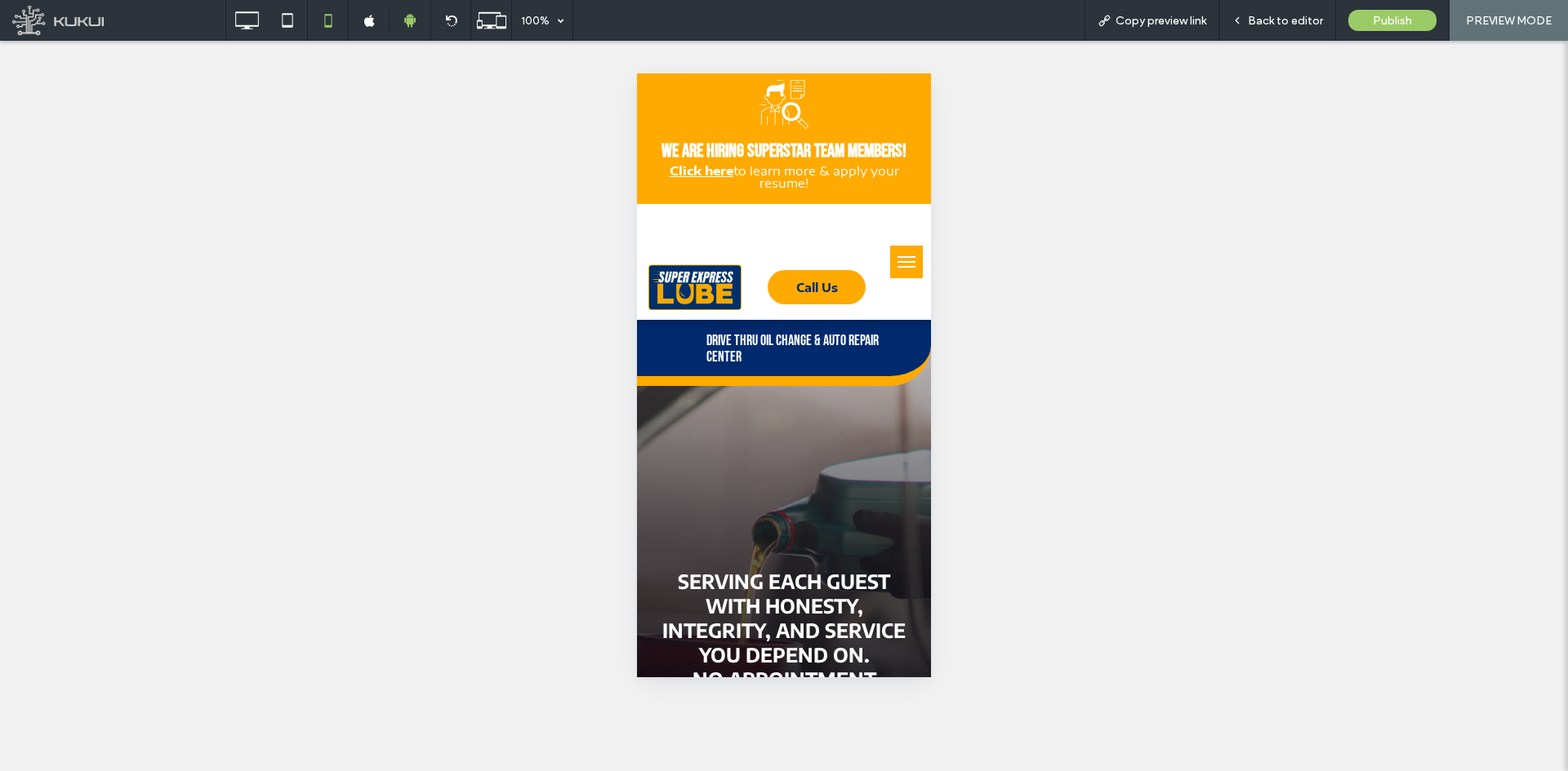
scroll to position [0, 0]
click at [890, 269] on button "menu" at bounding box center [906, 261] width 33 height 33
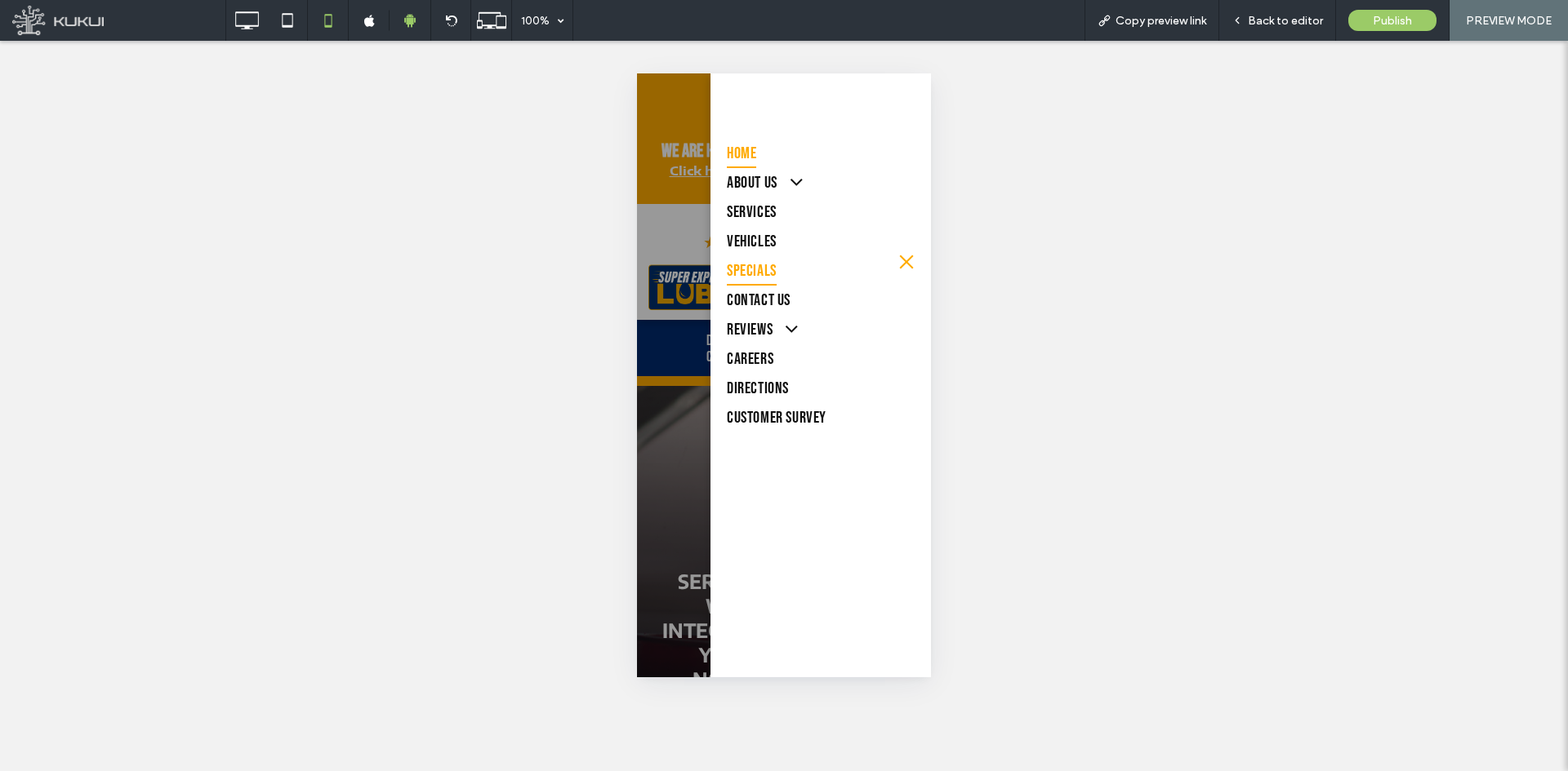
click at [766, 277] on span "Specials" at bounding box center [751, 270] width 49 height 29
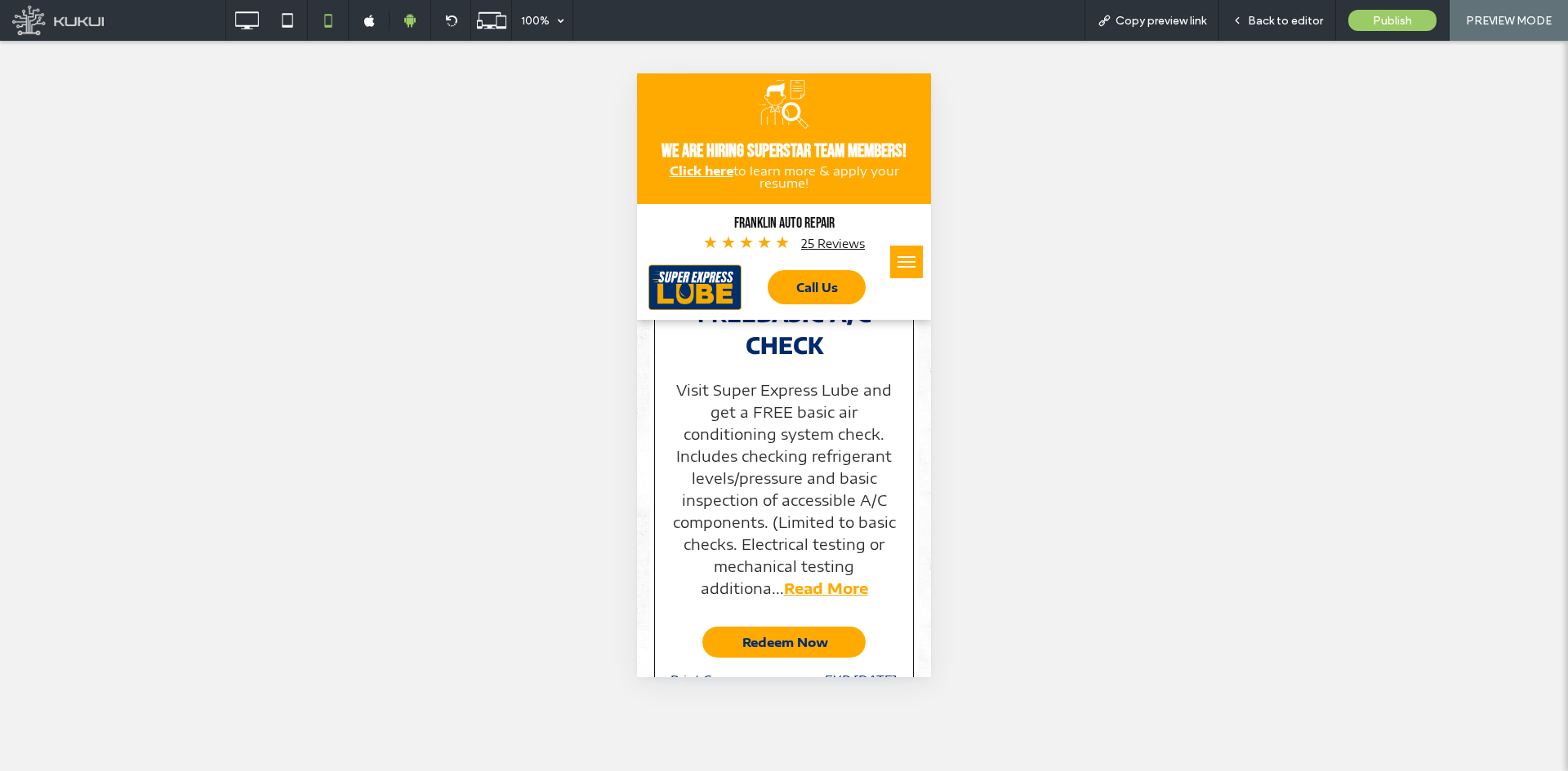
scroll to position [244, 0]
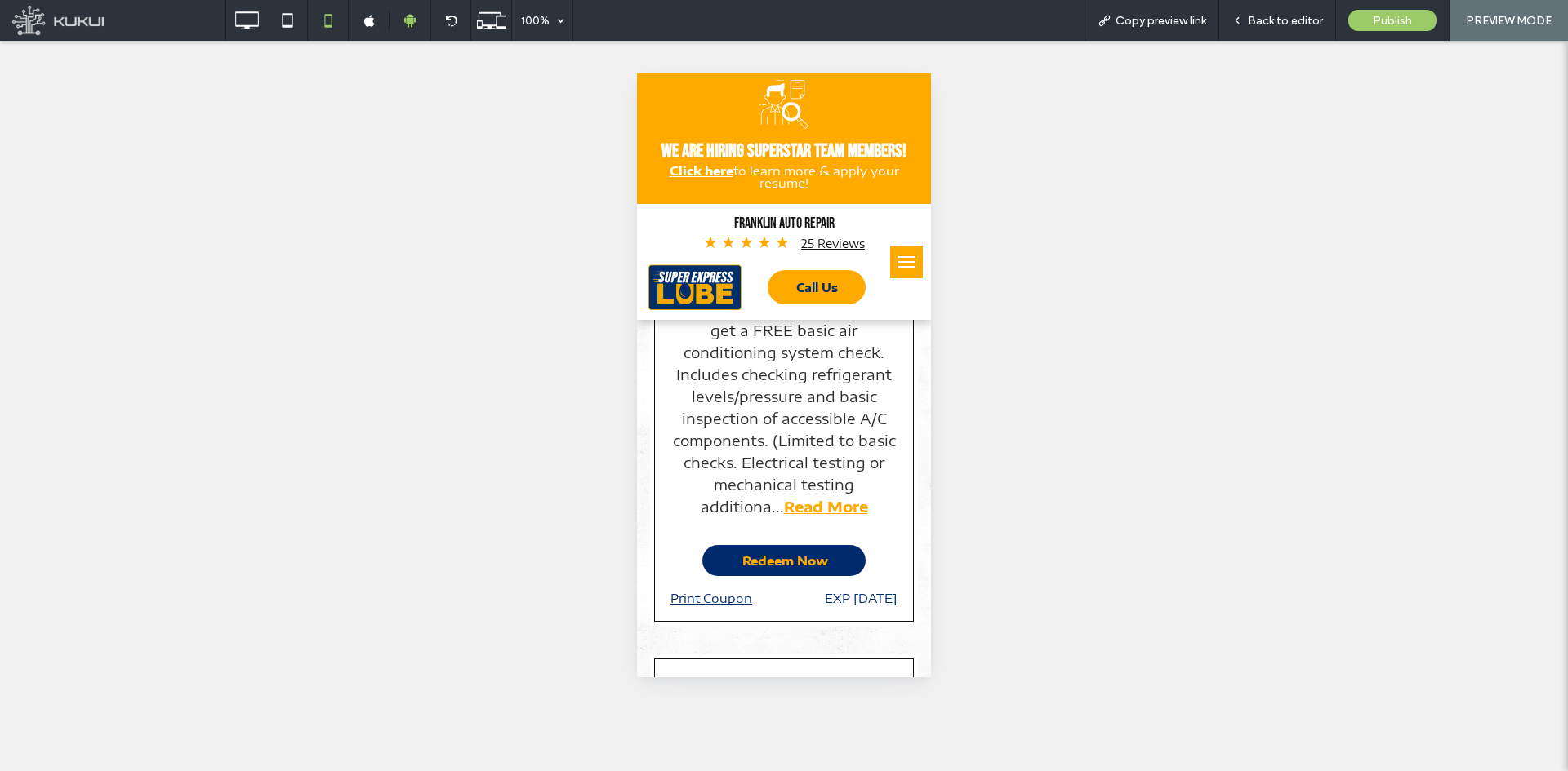
click at [766, 564] on span "Redeem Now" at bounding box center [785, 560] width 85 height 31
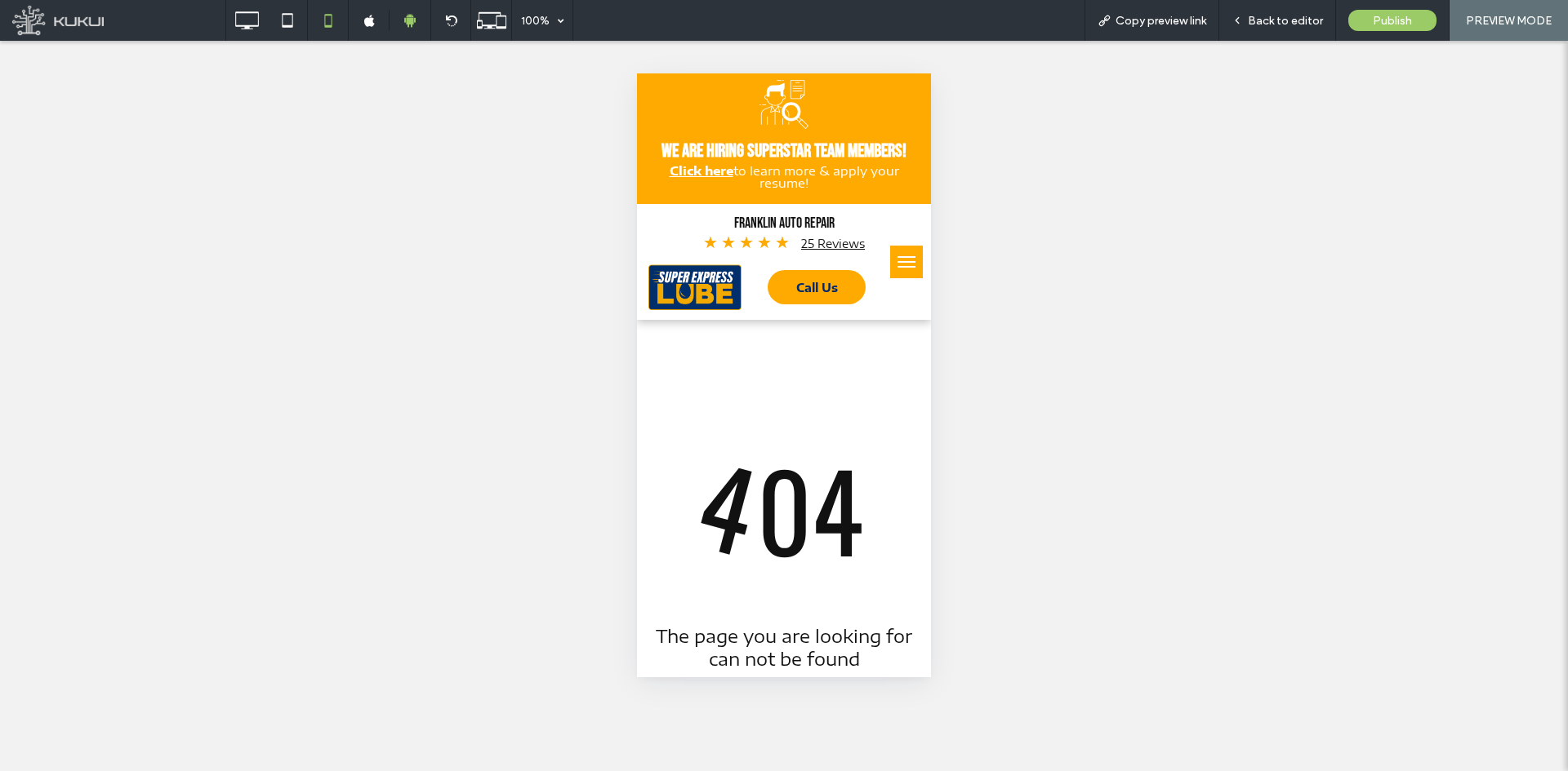
scroll to position [0, 0]
click at [694, 298] on div at bounding box center [784, 385] width 1568 height 771
click at [235, 14] on div at bounding box center [784, 385] width 1568 height 771
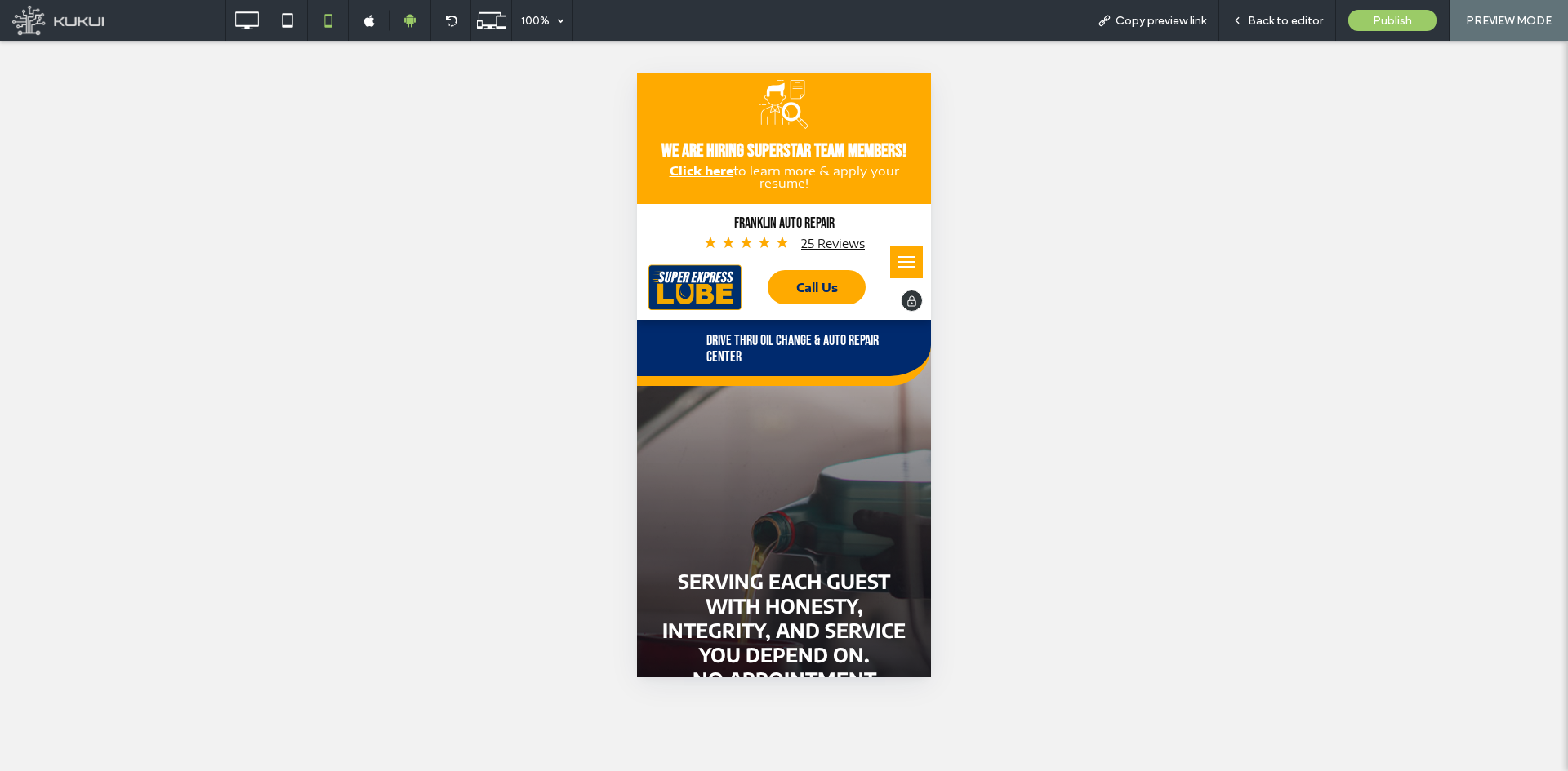
click at [714, 268] on img at bounding box center [694, 287] width 93 height 46
click at [265, 26] on div at bounding box center [246, 20] width 41 height 33
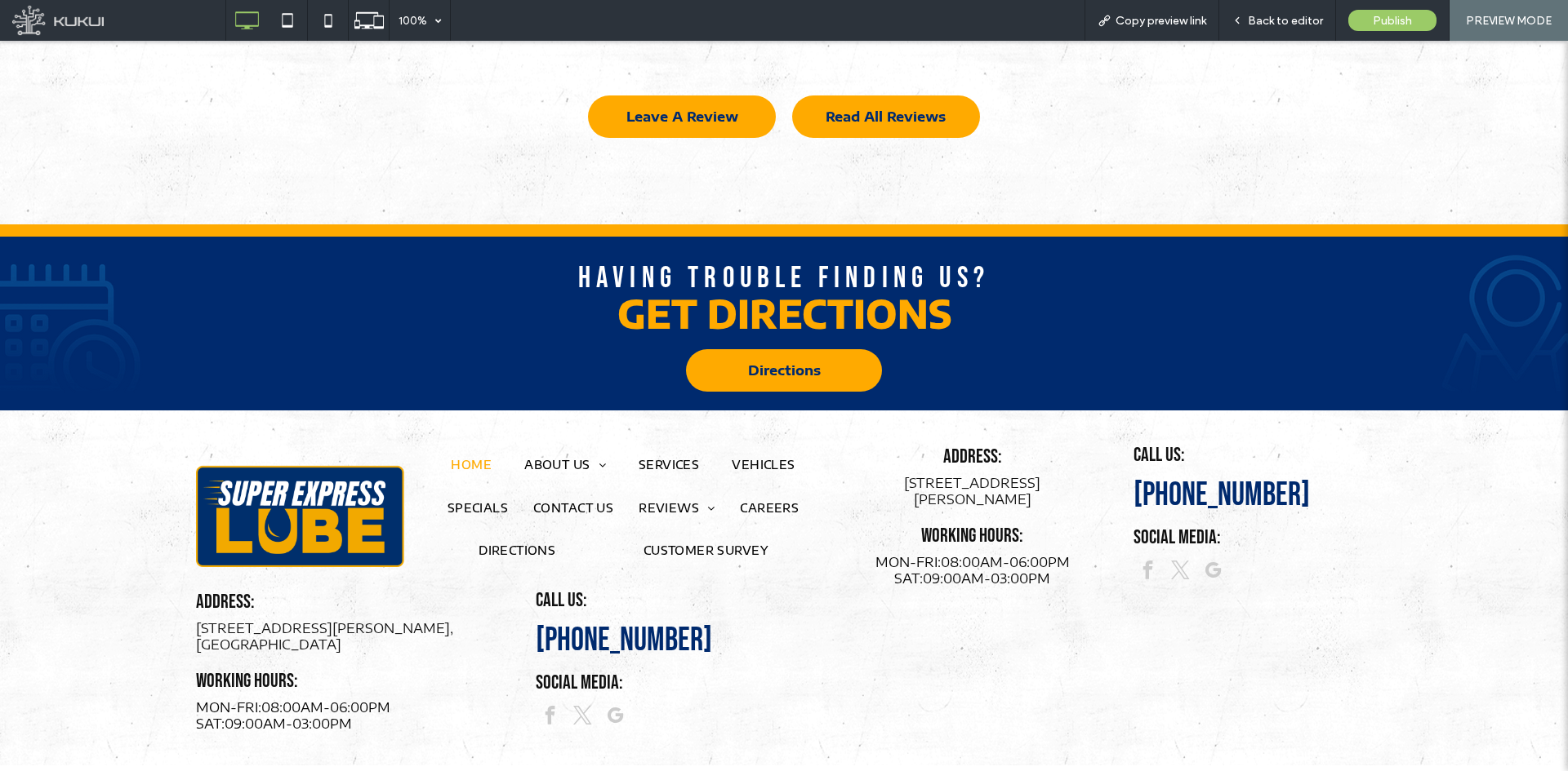
scroll to position [3792, 0]
